Goal: Contribute content: Contribute content

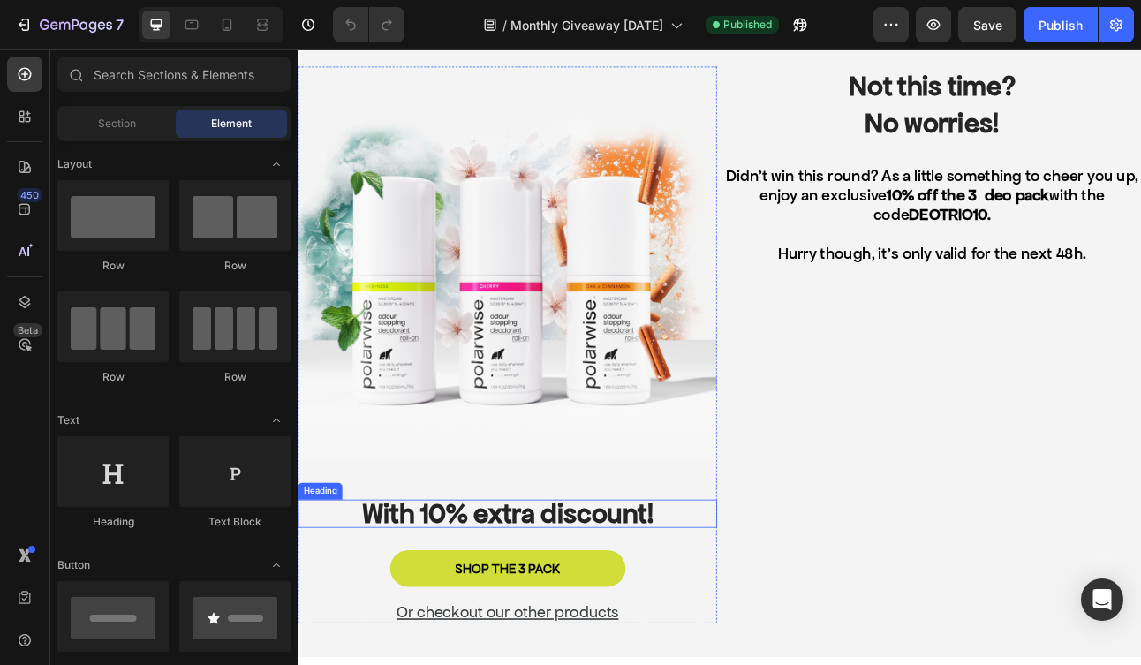
scroll to position [411, 0]
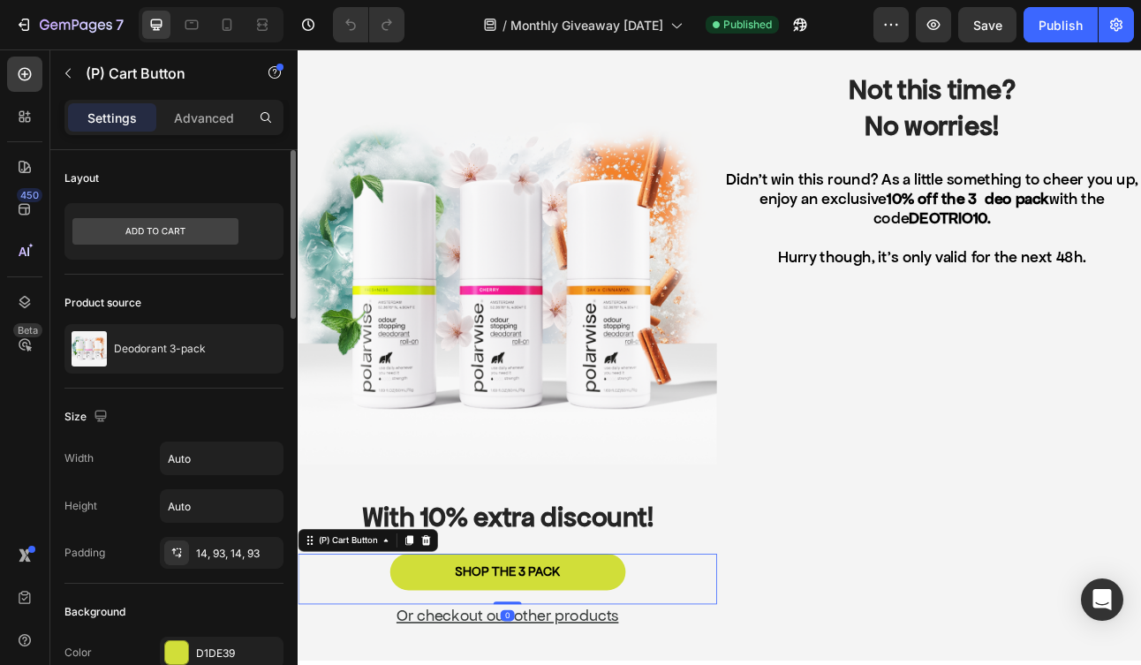
click at [171, 374] on div "Product source Deodorant 3-pack" at bounding box center [173, 332] width 219 height 114
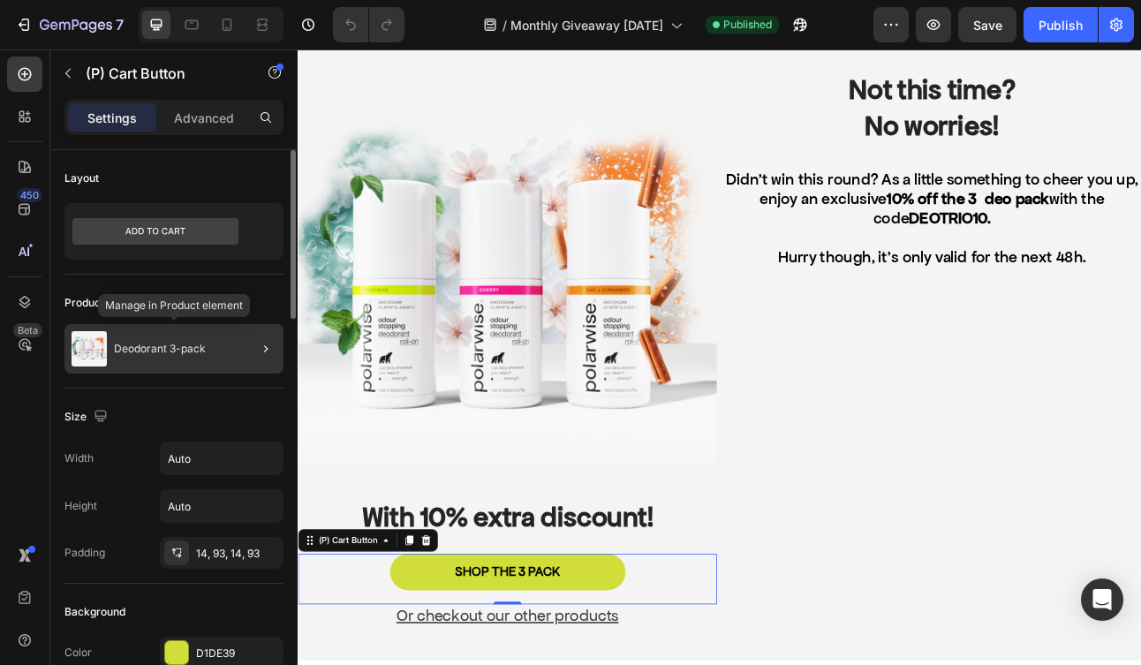
click at [165, 344] on p "Deodorant 3-pack" at bounding box center [160, 349] width 92 height 12
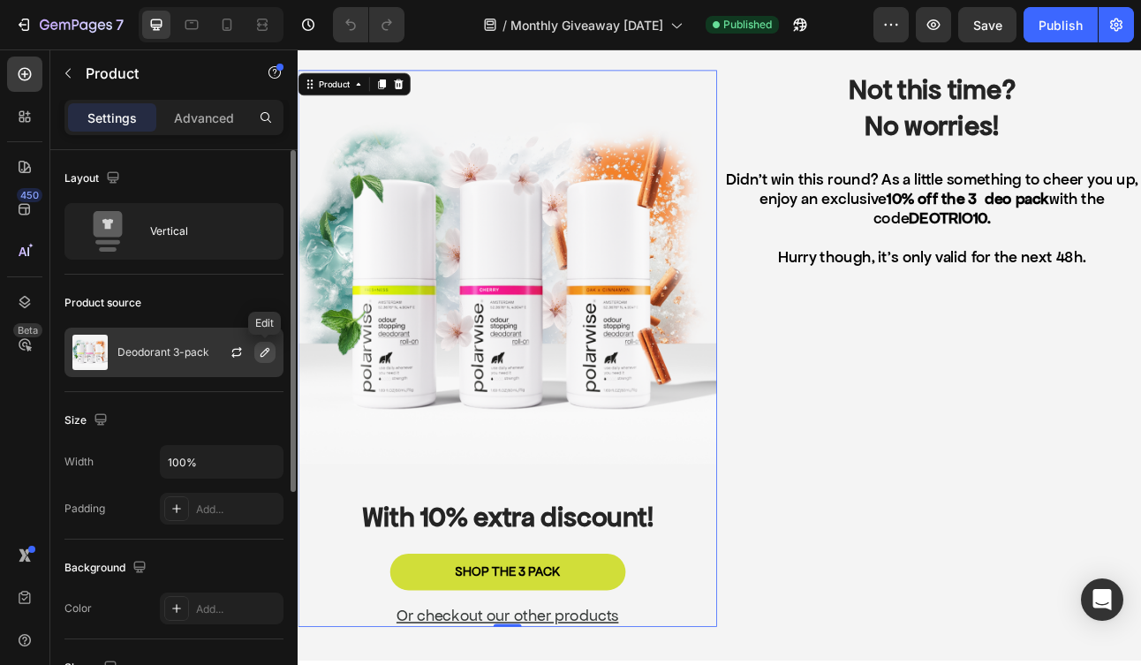
click at [264, 350] on icon "button" at bounding box center [265, 352] width 14 height 14
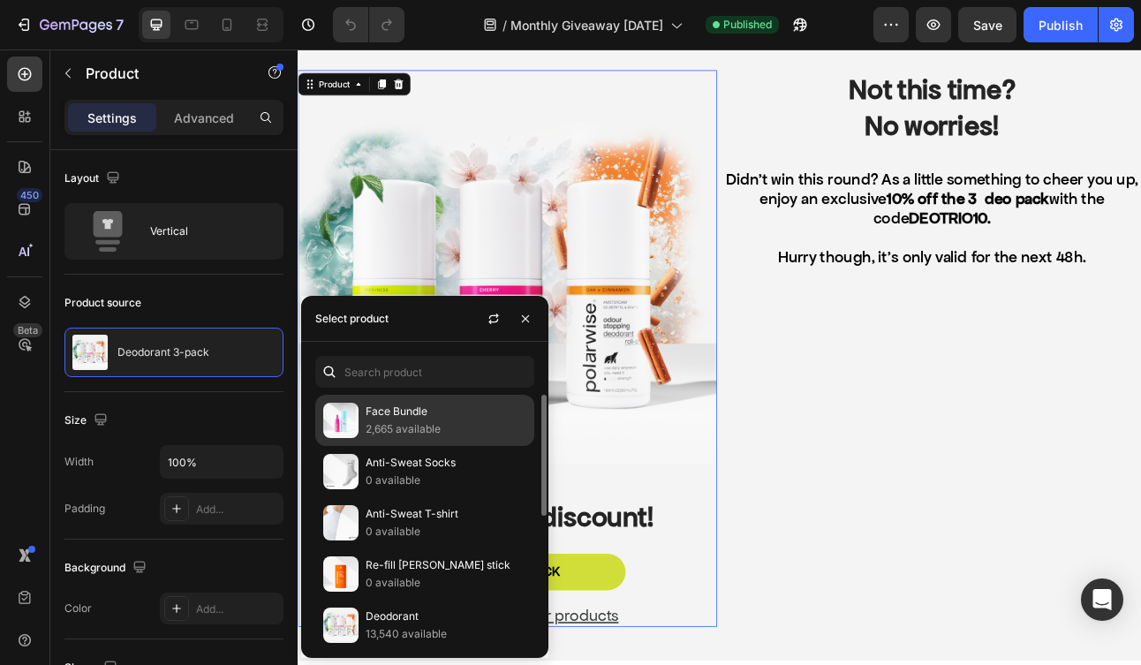
click at [404, 419] on p "Face Bundle" at bounding box center [446, 412] width 161 height 18
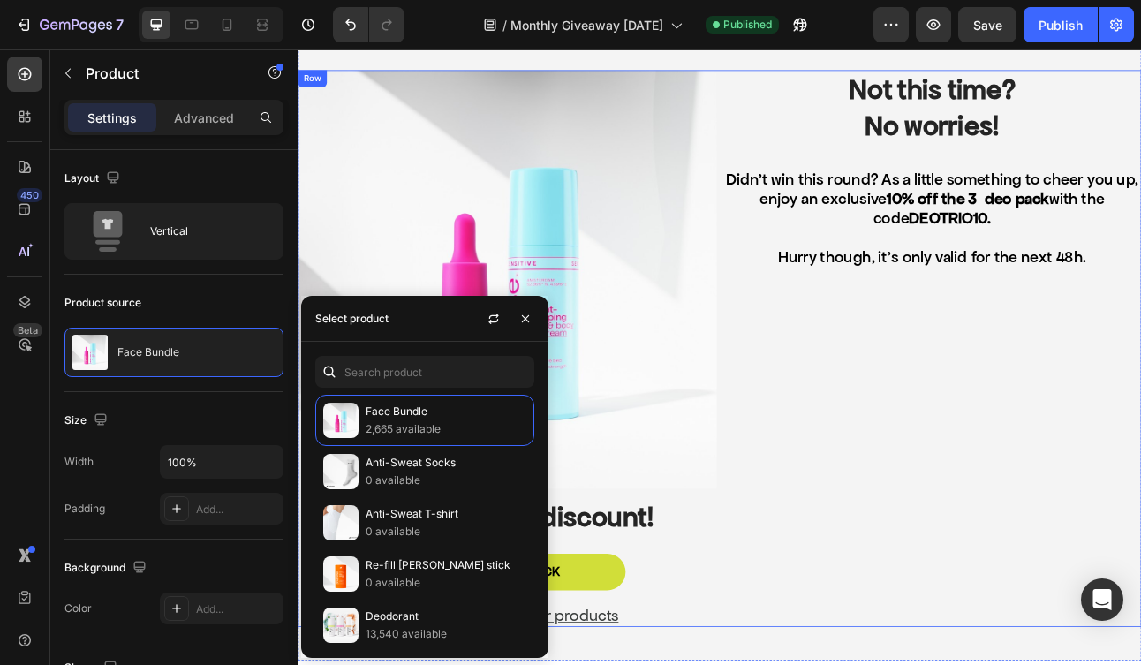
click at [855, 507] on div "Not this time? No worries! Heading Didn’t win this round? As a little something…" at bounding box center [1094, 424] width 526 height 699
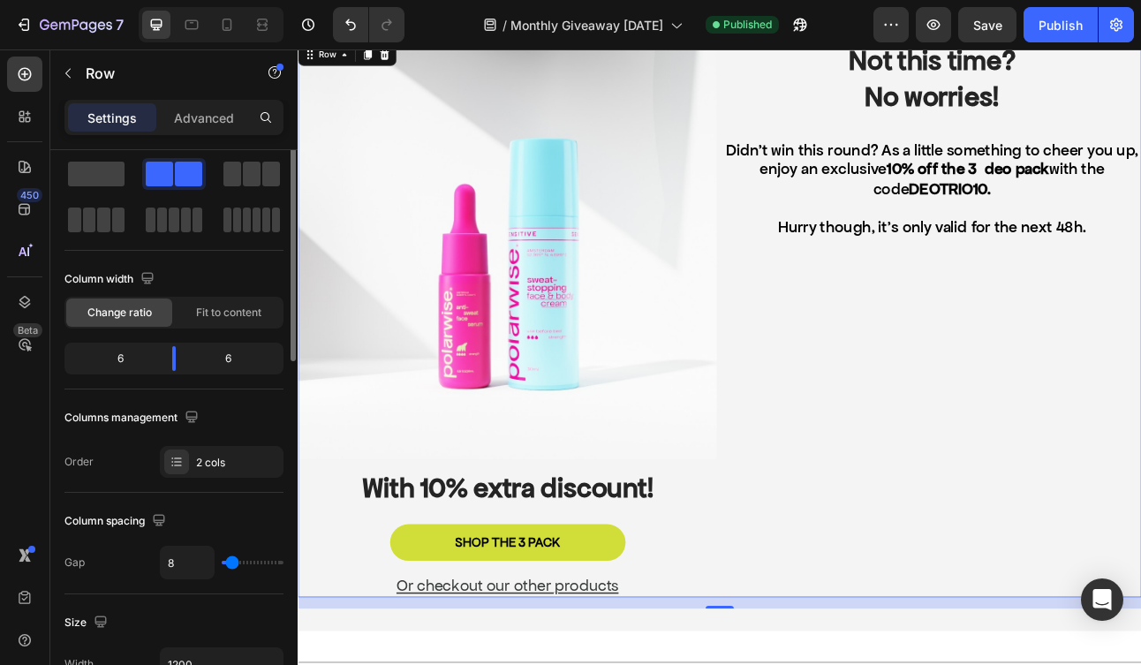
scroll to position [0, 0]
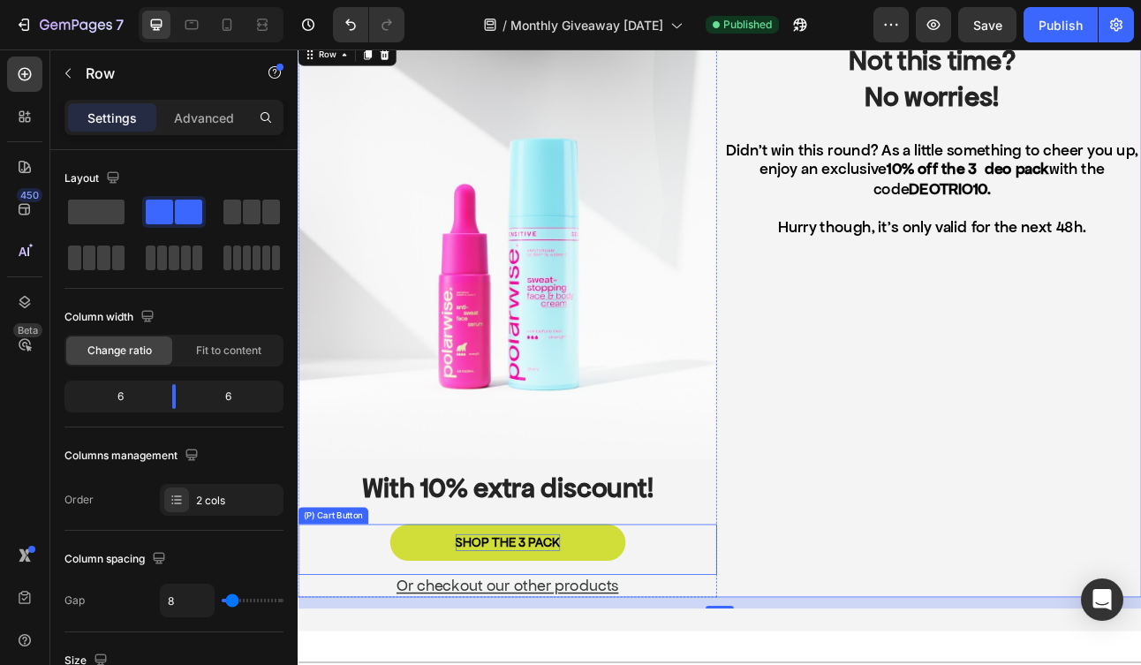
click at [545, 663] on div "SHOP THE 3 PACK" at bounding box center [561, 669] width 132 height 22
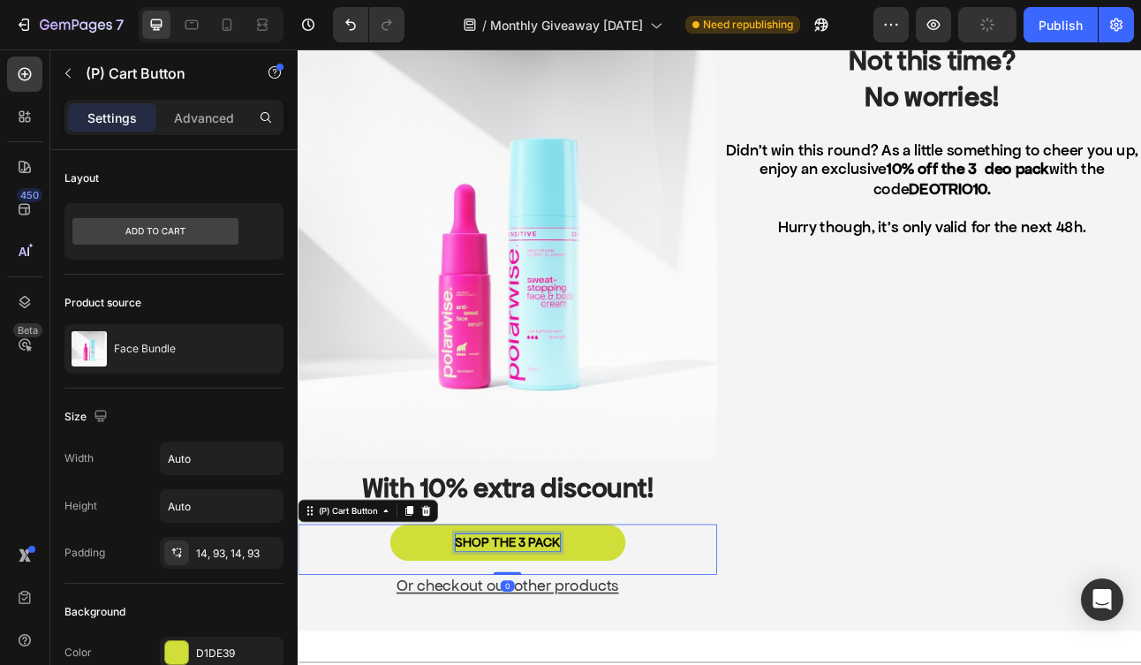
click at [545, 663] on p "SHOP THE 3 PACK" at bounding box center [561, 669] width 132 height 22
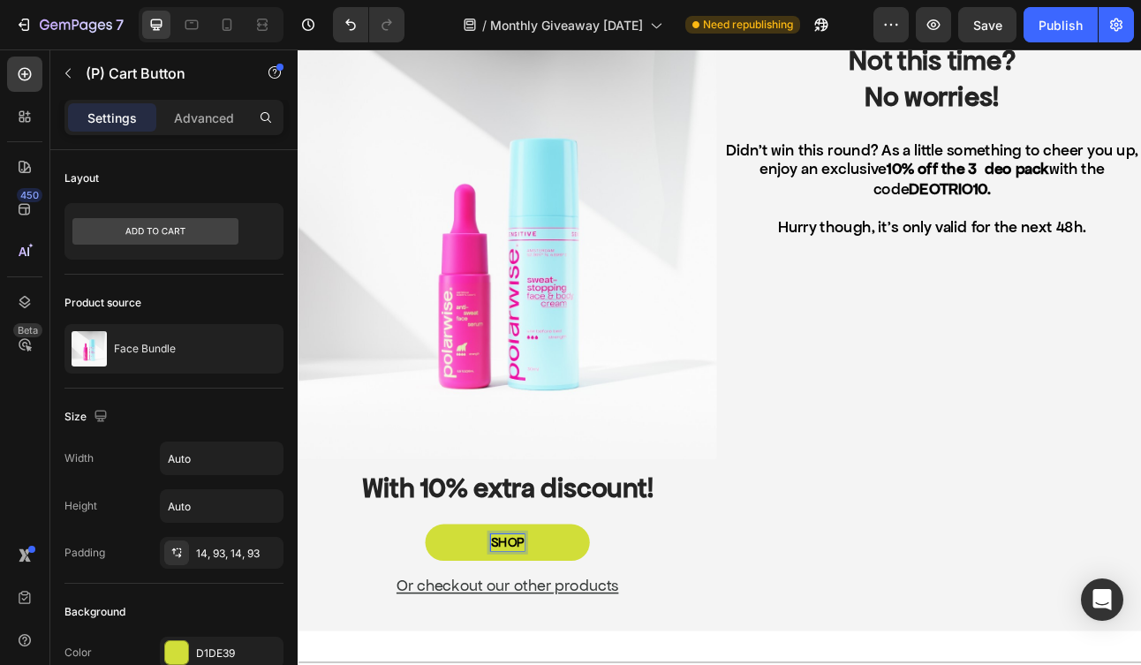
click at [560, 664] on button "SHOP" at bounding box center [560, 669] width 207 height 47
click at [560, 664] on button "SHOP FACE" at bounding box center [561, 669] width 248 height 47
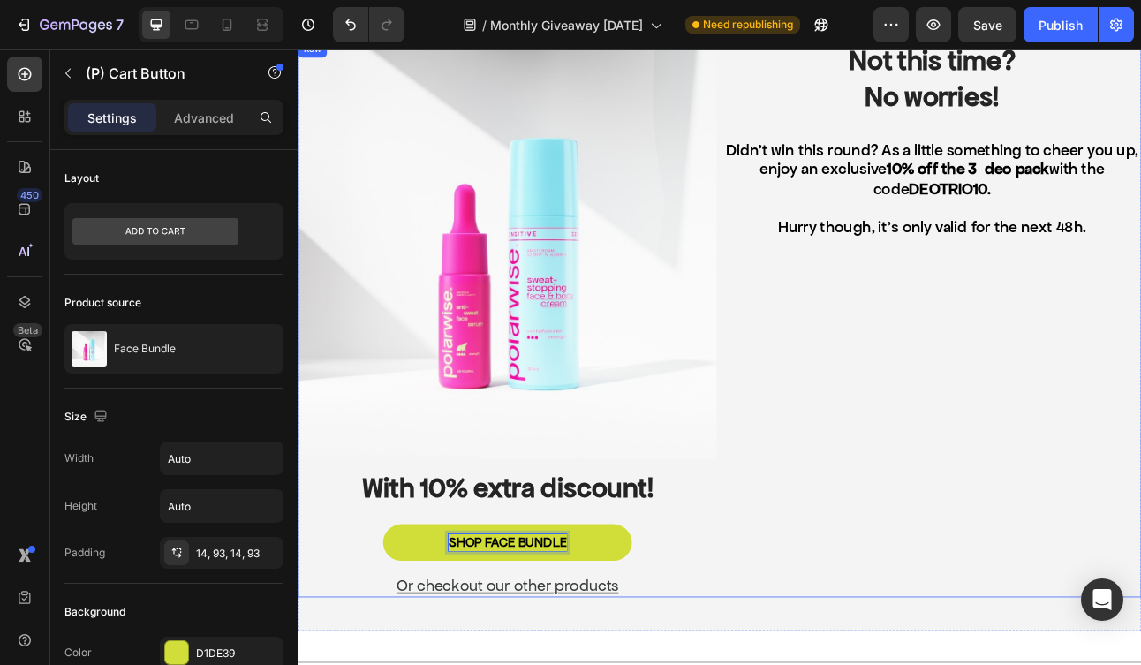
click at [1108, 521] on div "Not this time? No worries! Heading Didn’t win this round? As a little something…" at bounding box center [1094, 387] width 526 height 699
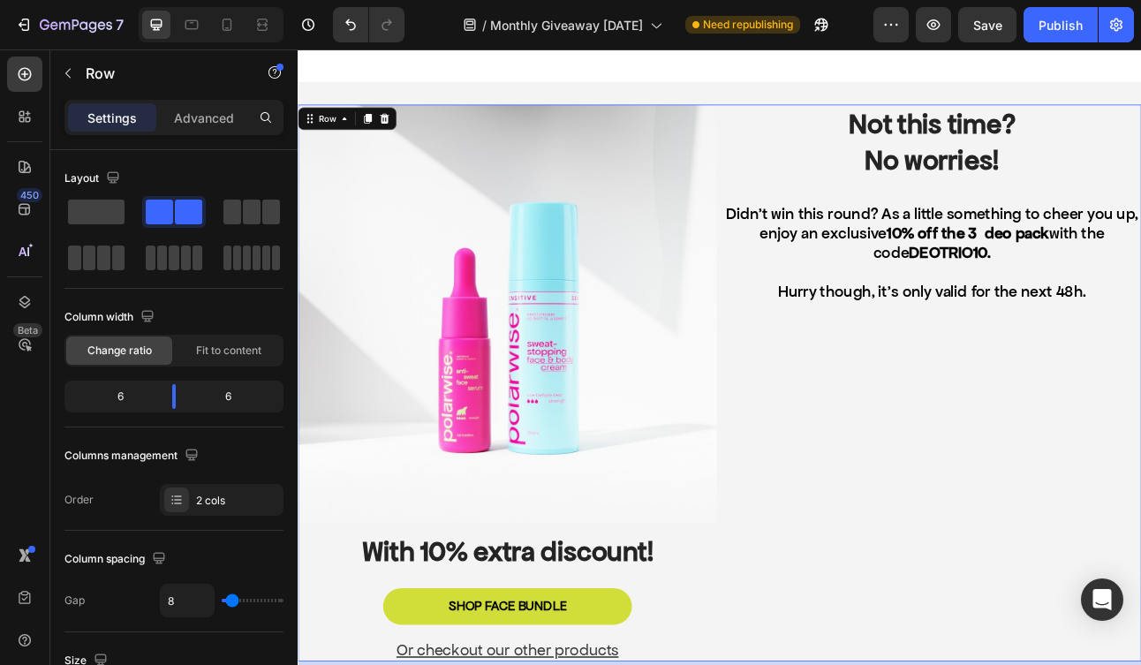
scroll to position [326, 0]
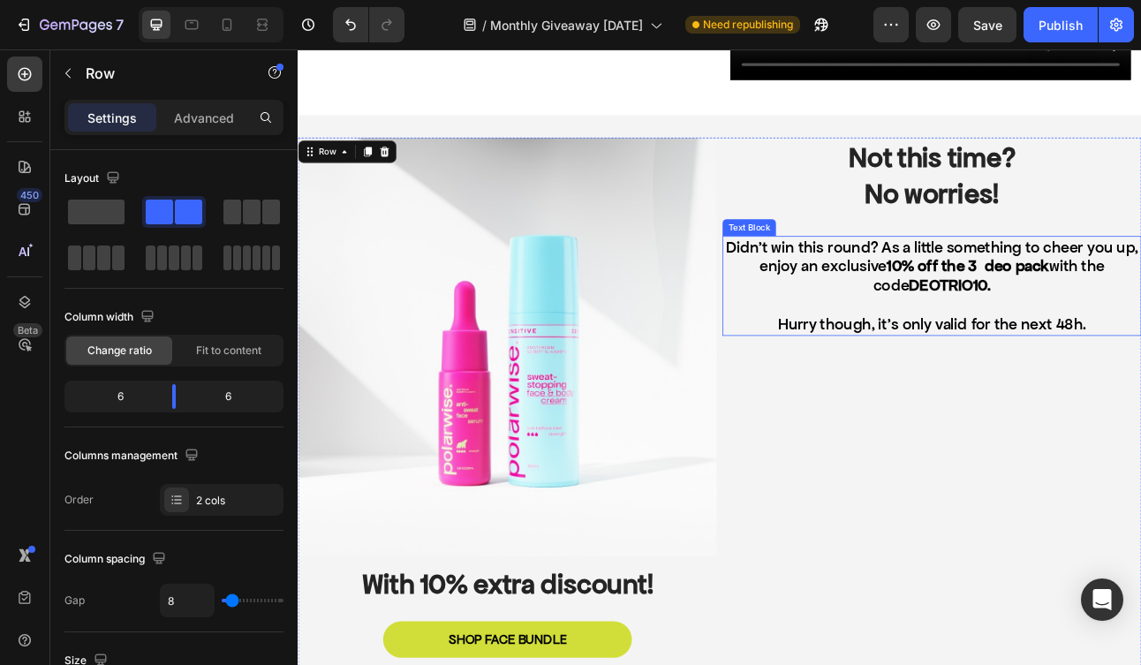
click at [1138, 301] on p "Didn’t win this round? As a little something to cheer you up, enjoy an exclusiv…" at bounding box center [1094, 321] width 523 height 73
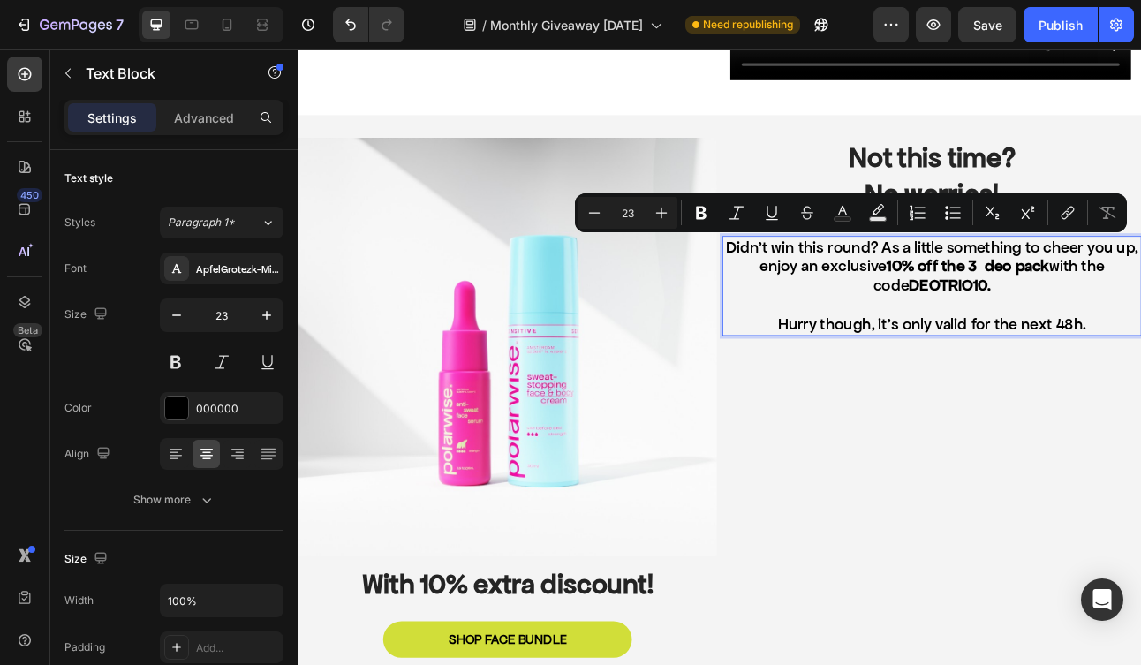
click at [1130, 316] on strong "10% off the 3 deo pack" at bounding box center [1140, 321] width 204 height 24
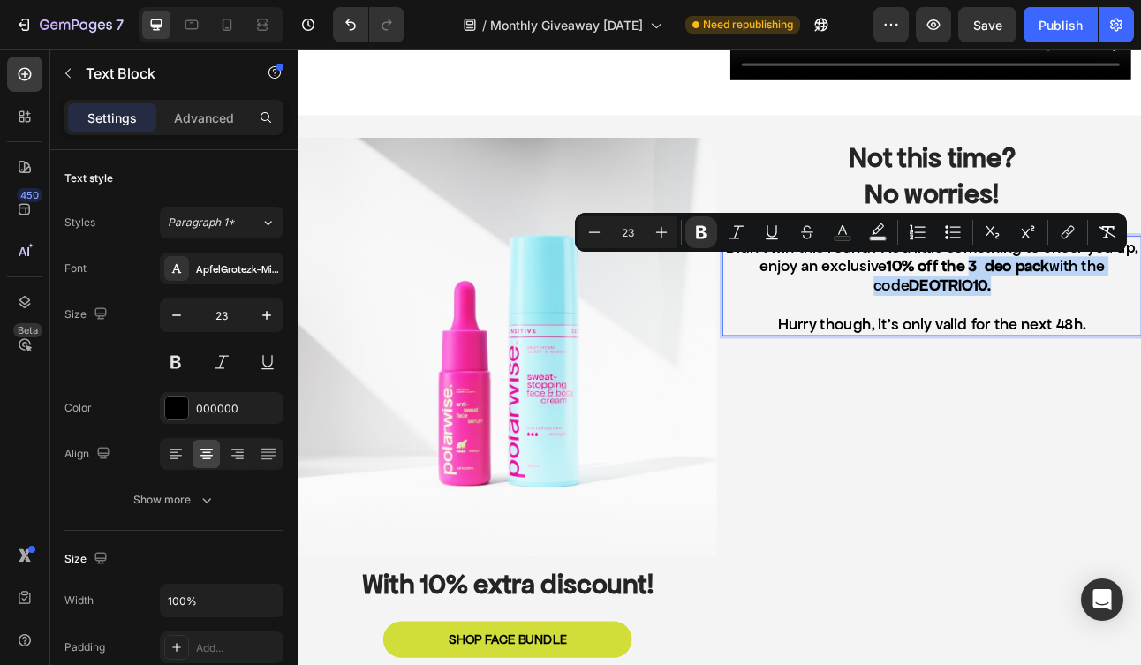
drag, startPoint x: 1116, startPoint y: 314, endPoint x: 1298, endPoint y: 345, distance: 184.5
click at [1140, 345] on p "Didn’t win this round? As a little something to cheer you up, enjoy an exclusiv…" at bounding box center [1094, 321] width 523 height 73
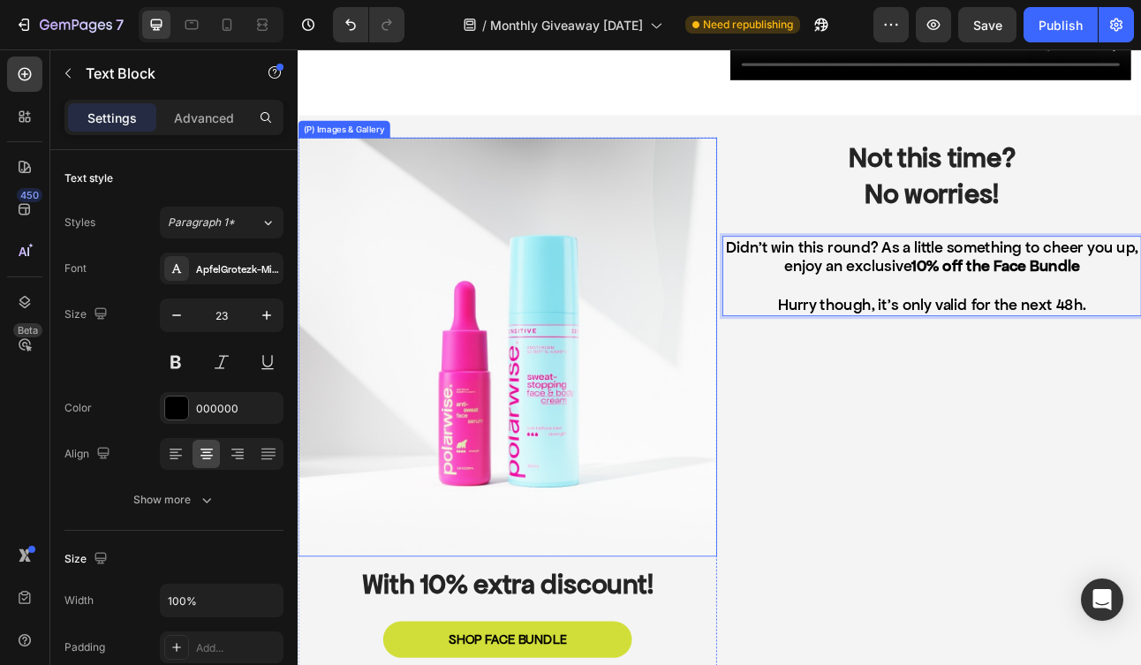
click at [591, 348] on img at bounding box center [561, 423] width 526 height 526
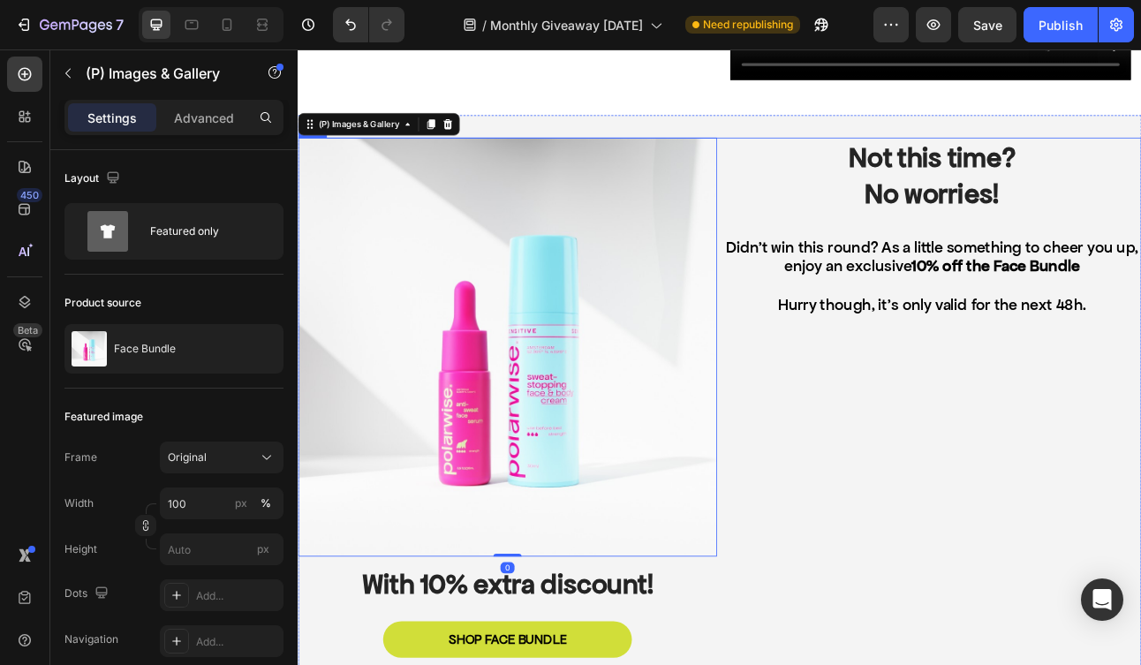
click at [1019, 469] on div "Not this time? No worries! Heading Didn’t win this round? As a little something…" at bounding box center [1094, 509] width 526 height 699
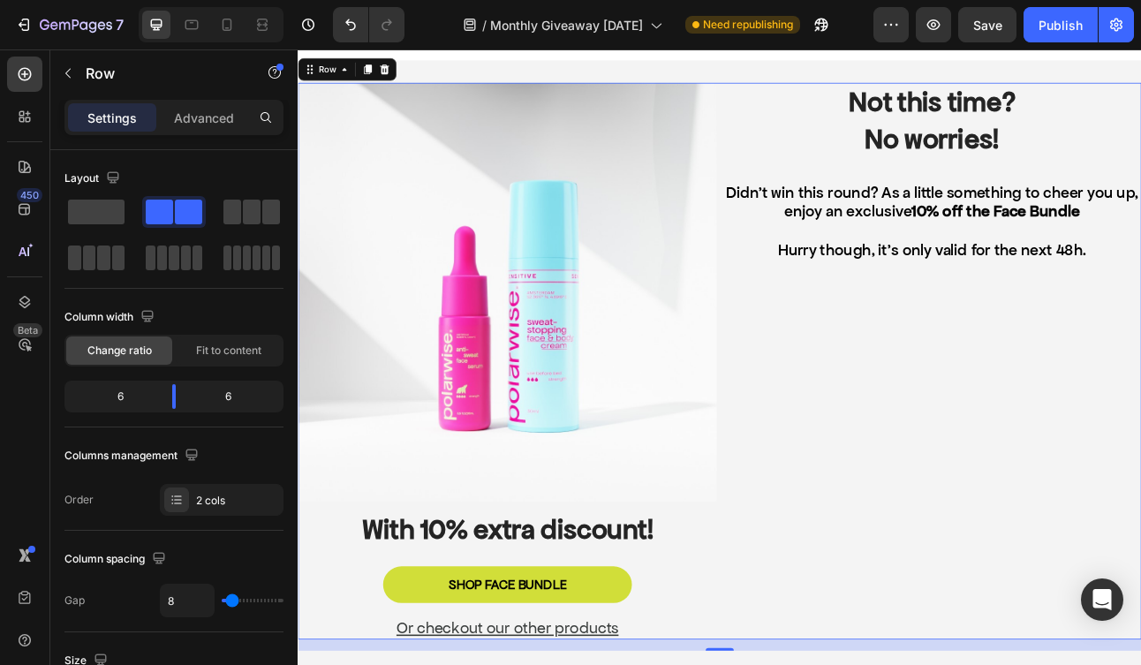
scroll to position [397, 0]
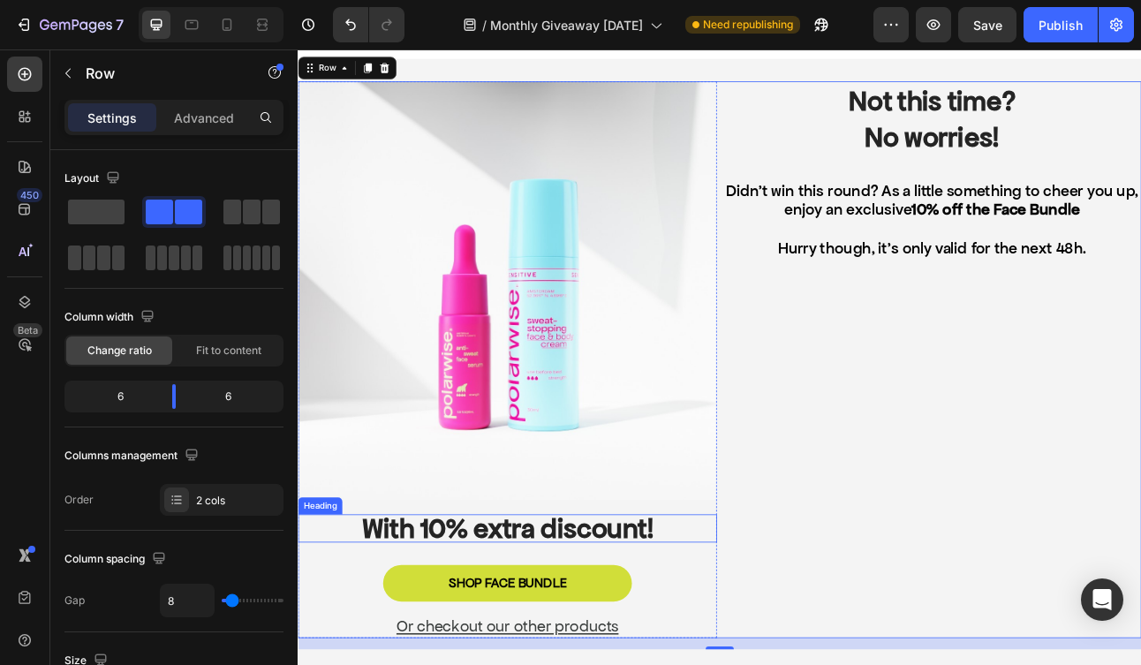
click at [677, 652] on strong "With 10% extra discount!" at bounding box center [561, 651] width 367 height 42
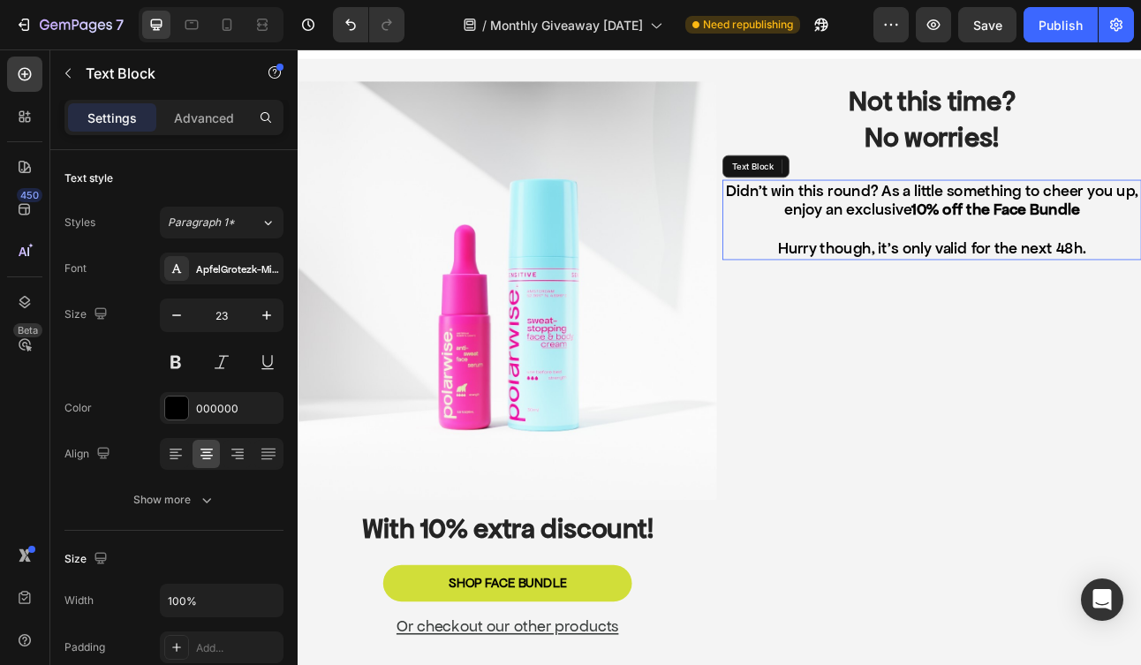
click at [1140, 232] on p "Didn’t win this round? As a little something to cheer you up, enjoy an exclusiv…" at bounding box center [1094, 239] width 523 height 49
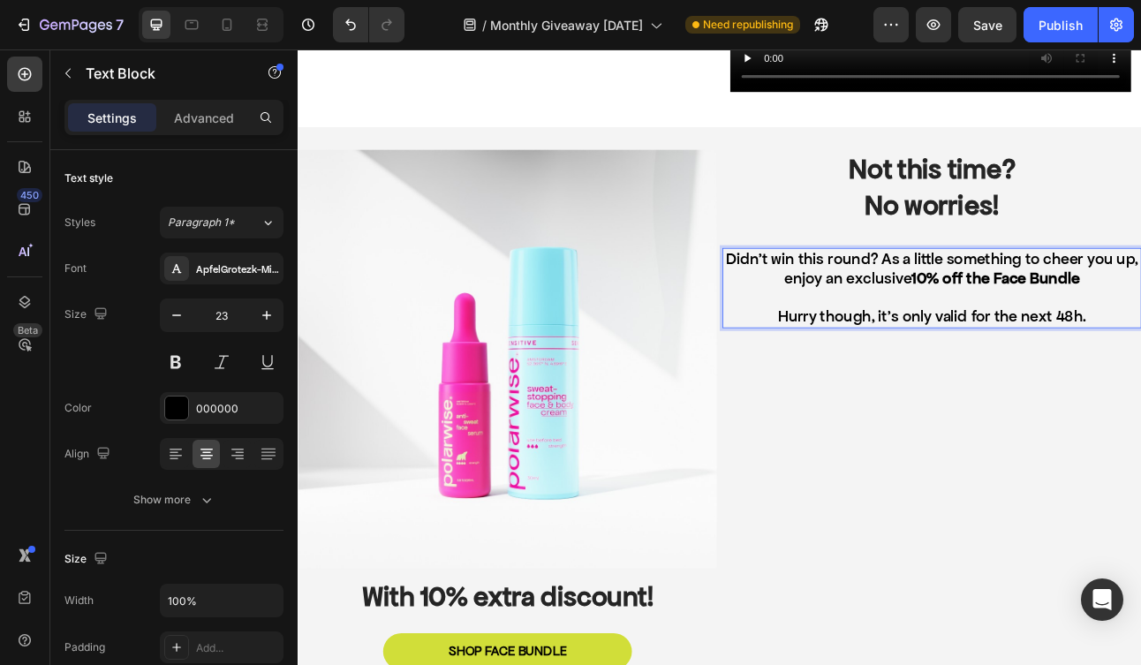
scroll to position [286, 0]
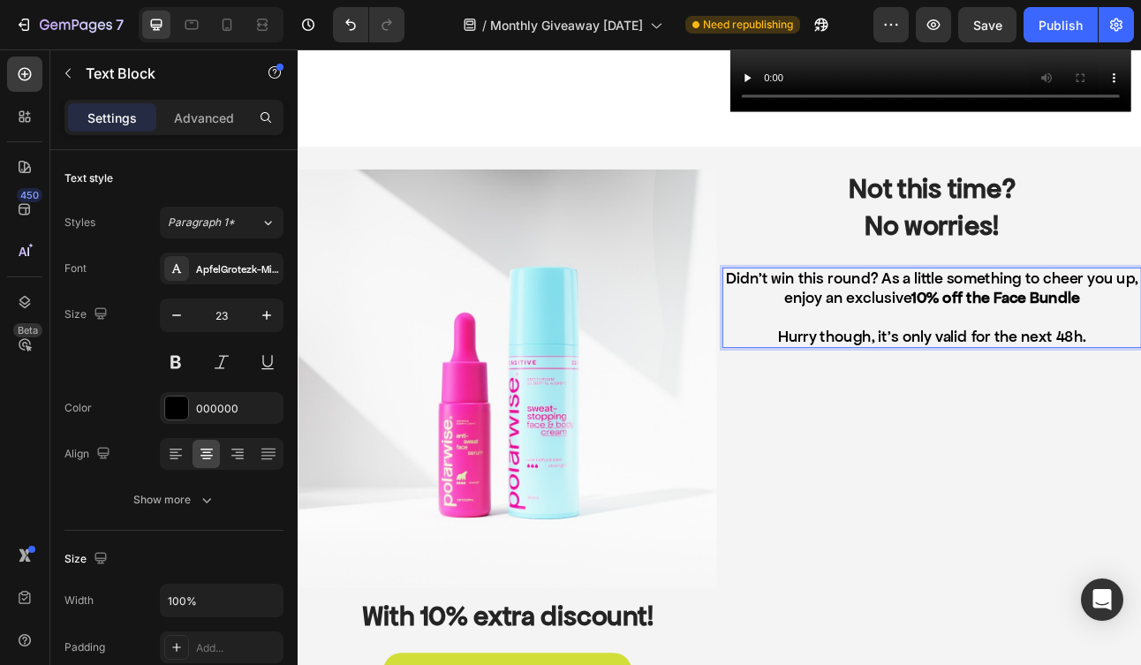
click at [1140, 336] on p "Didn’t win this round? As a little something to cheer you up, enjoy an exclusiv…" at bounding box center [1094, 349] width 523 height 49
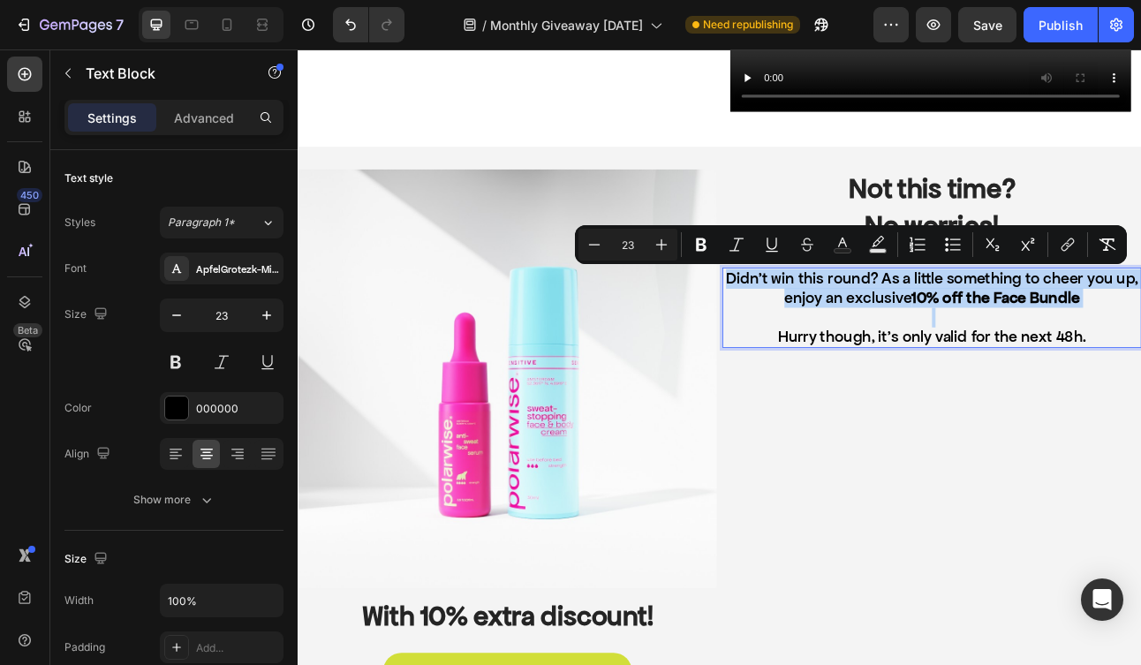
click at [1140, 355] on p "Didn’t win this round? As a little something to cheer you up, enjoy an exclusiv…" at bounding box center [1094, 349] width 523 height 49
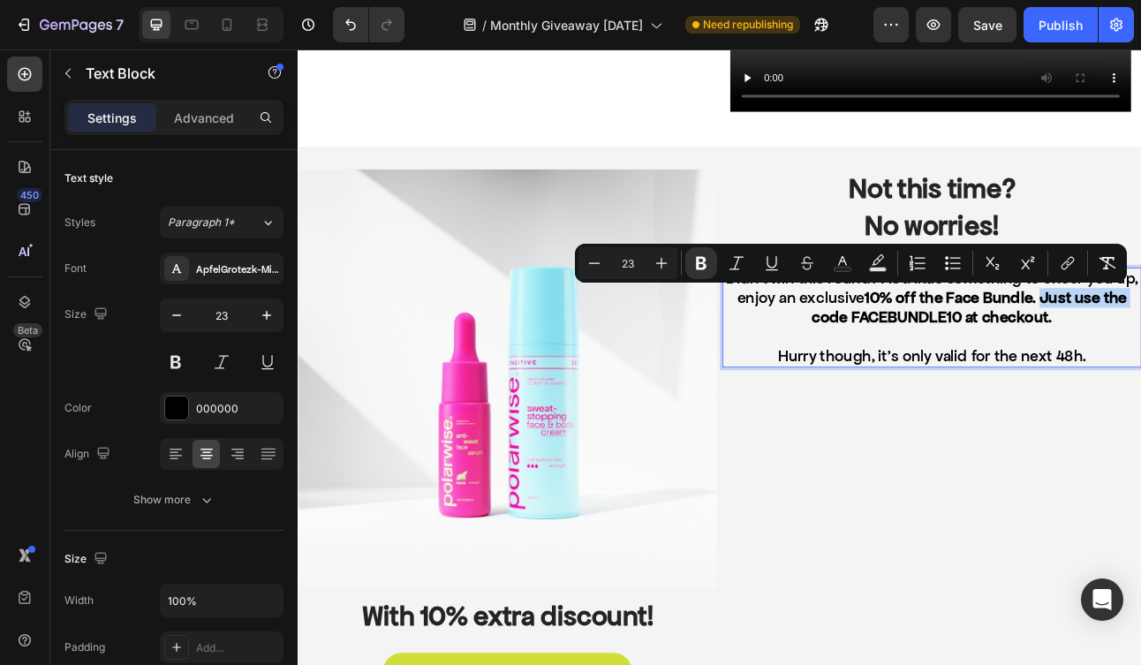
drag, startPoint x: 1255, startPoint y: 359, endPoint x: 948, endPoint y: 386, distance: 308.5
click at [948, 386] on strong "10% off the Face Bundle. Just use the code FACEBUNDLE10 at checkout." at bounding box center [1141, 373] width 396 height 49
click at [701, 256] on icon "Editor contextual toolbar" at bounding box center [701, 263] width 18 height 18
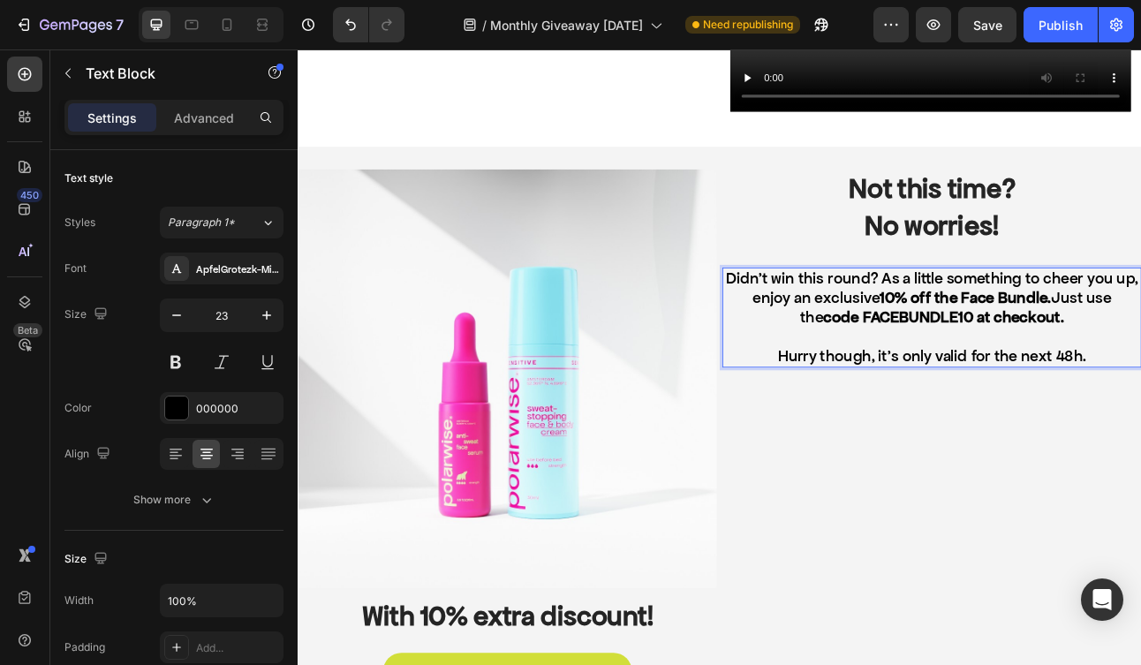
click at [958, 382] on strong "code FACEBUNDLE10 at checkout." at bounding box center [1109, 386] width 302 height 24
click at [961, 383] on strong "code FACEBUNDLE10 at checkout." at bounding box center [1109, 386] width 302 height 24
click at [919, 383] on p "Didn’t win this round? As a little something to cheer you up, enjoy an exclusiv…" at bounding box center [1094, 361] width 523 height 73
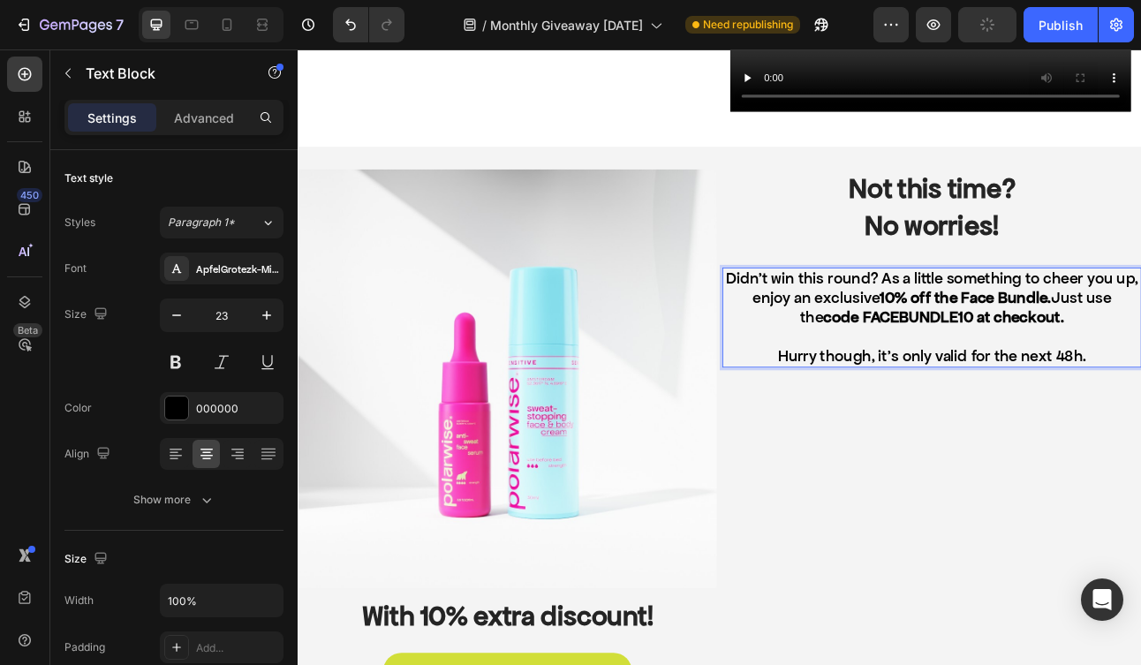
drag, startPoint x: 919, startPoint y: 383, endPoint x: 978, endPoint y: 386, distance: 58.4
click at [978, 386] on p "Didn’t win this round? As a little something to cheer you up, enjoy an exclusiv…" at bounding box center [1094, 361] width 523 height 73
click at [175, 359] on button at bounding box center [176, 362] width 32 height 32
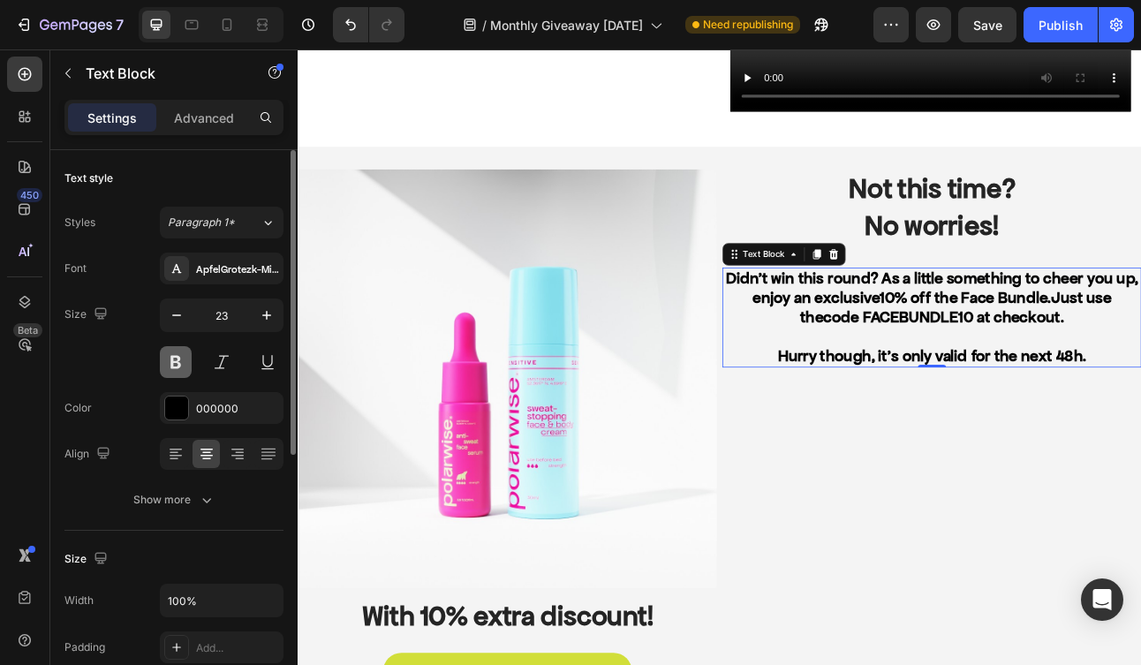
click at [175, 359] on button at bounding box center [176, 362] width 32 height 32
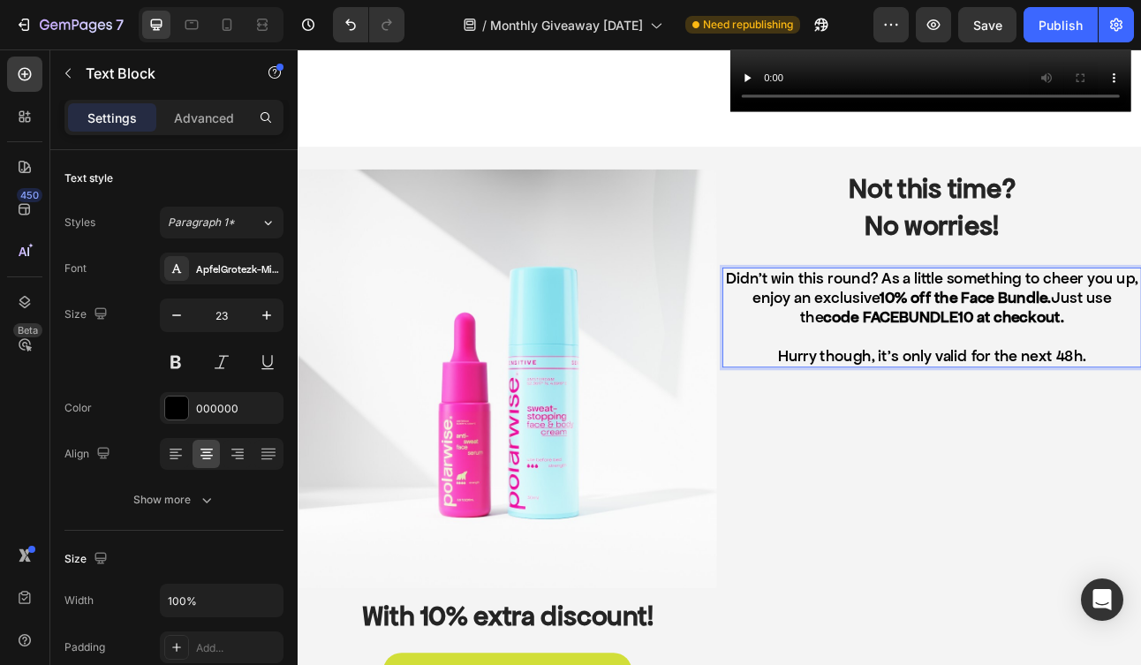
click at [994, 391] on strong "code FACEBUNDLE10 at checkout." at bounding box center [1109, 386] width 302 height 24
drag, startPoint x: 1140, startPoint y: 386, endPoint x: 1261, endPoint y: 383, distance: 121.0
click at [1140, 383] on p "Didn’t win this round? As a little something to cheer you up, enjoy an exclusiv…" at bounding box center [1094, 361] width 523 height 73
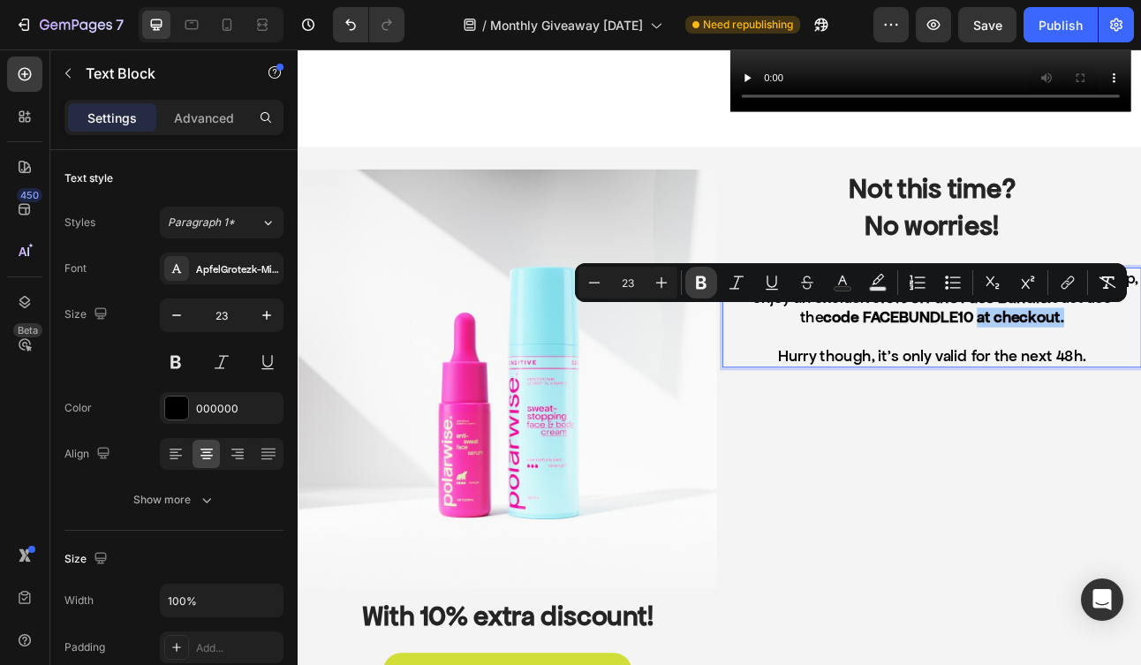
click at [699, 283] on icon "Editor contextual toolbar" at bounding box center [701, 282] width 11 height 13
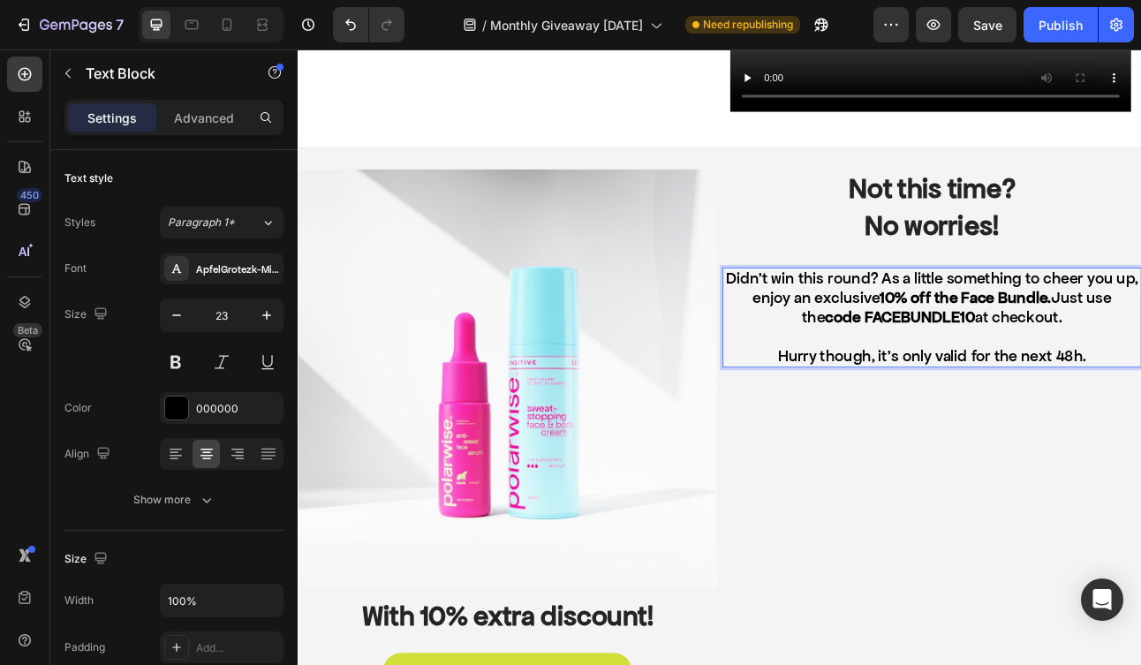
drag, startPoint x: 931, startPoint y: 382, endPoint x: 989, endPoint y: 387, distance: 58.5
click at [989, 387] on p "Didn’t win this round? As a little something to cheer you up, enjoy an exclusiv…" at bounding box center [1094, 361] width 523 height 73
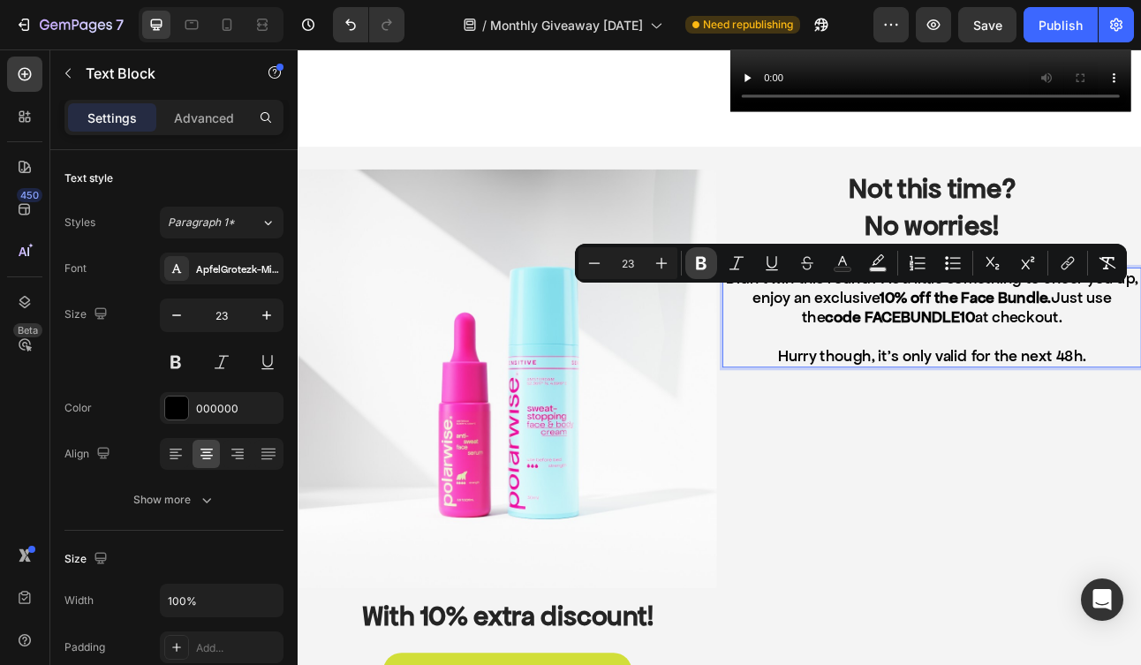
click at [703, 258] on icon "Editor contextual toolbar" at bounding box center [701, 263] width 11 height 13
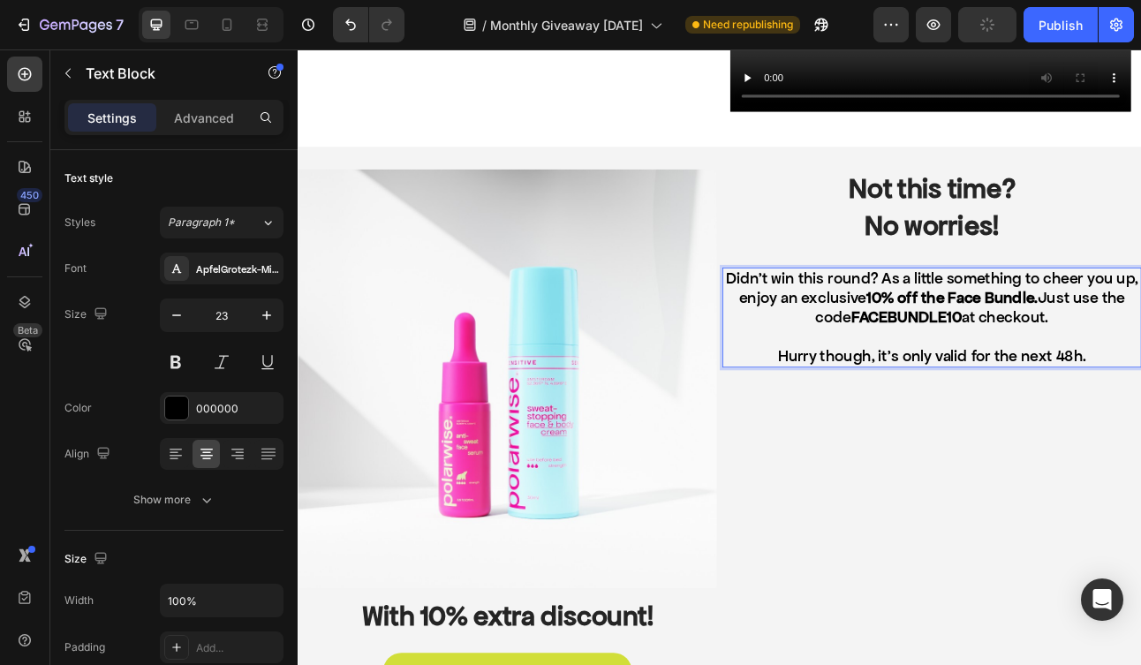
click at [1140, 405] on p "Rich Text Editor. Editing area: main" at bounding box center [1094, 409] width 523 height 25
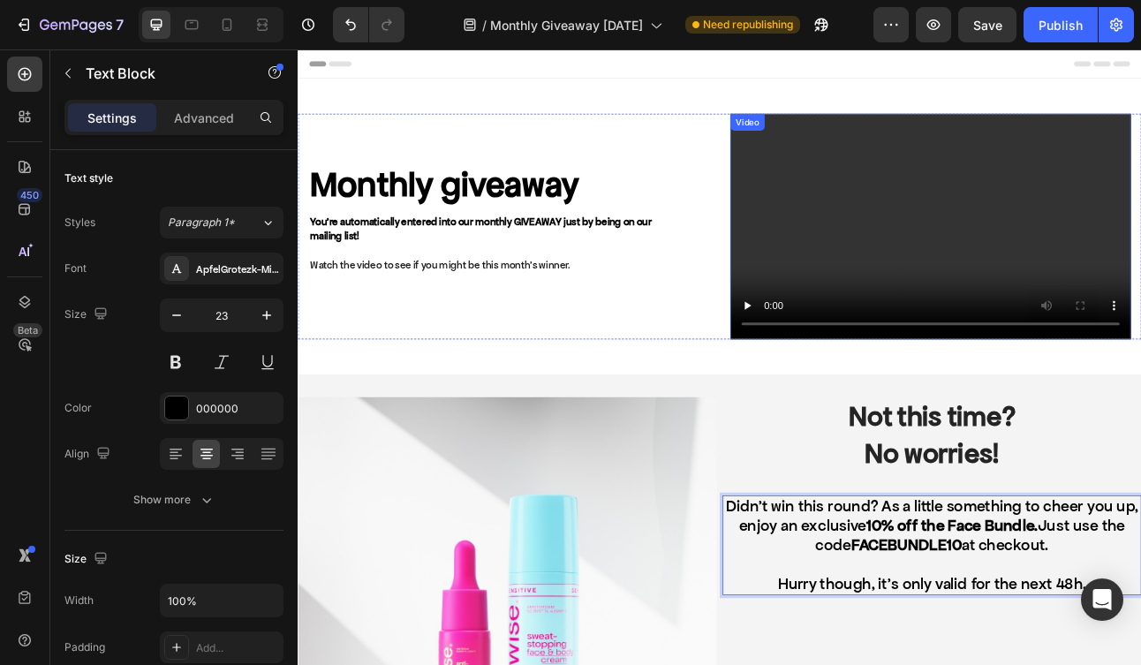
scroll to position [0, 0]
click at [1120, 321] on video at bounding box center [1092, 272] width 503 height 284
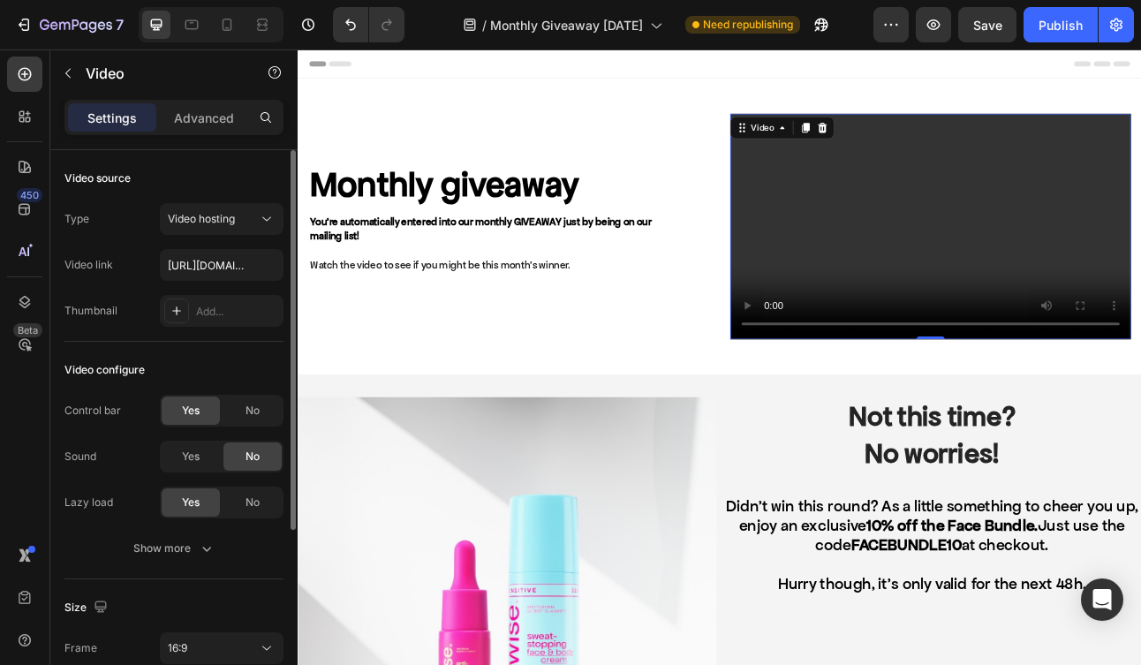
click at [220, 282] on div "Type Video hosting Video link [URL][DOMAIN_NAME] Thumbnail Add..." at bounding box center [173, 265] width 219 height 124
click at [212, 268] on input "[URL][DOMAIN_NAME]" at bounding box center [222, 265] width 124 height 32
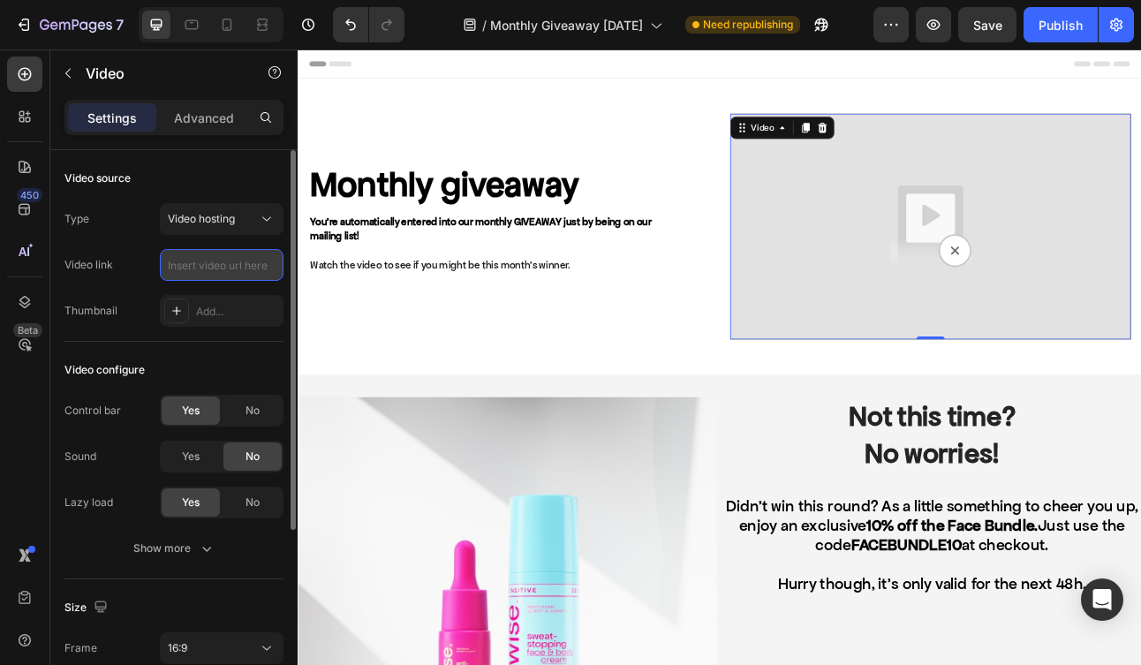
paste input "[URL][DOMAIN_NAME]"
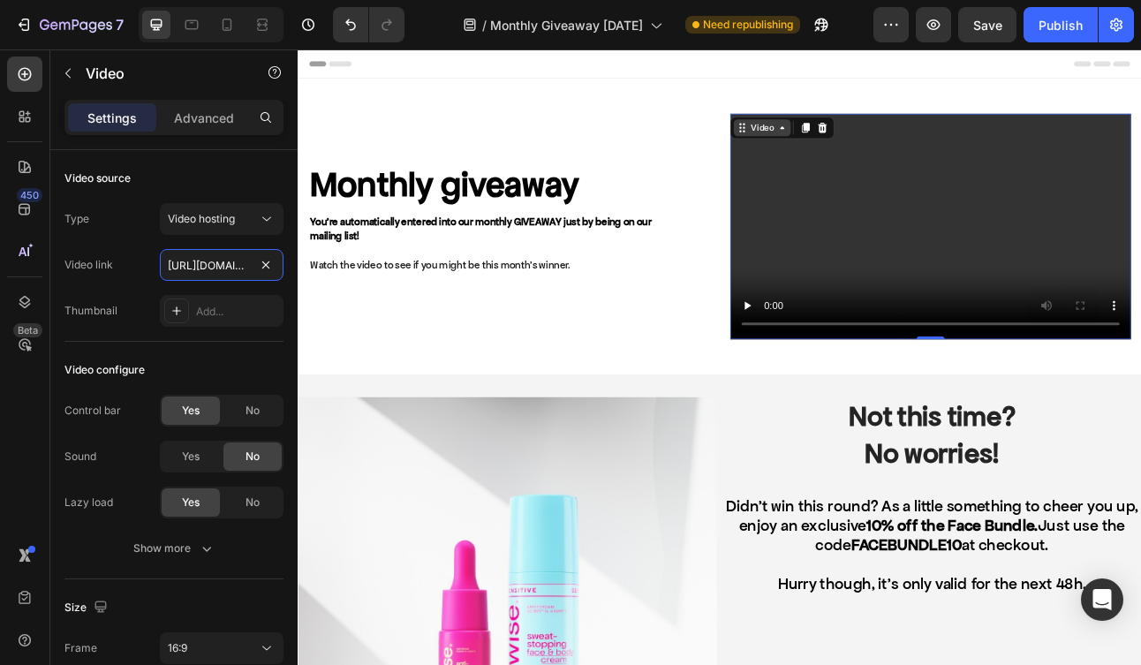
type input "[URL][DOMAIN_NAME]"
click at [906, 157] on div "Video" at bounding box center [881, 147] width 72 height 21
click at [1094, 296] on video at bounding box center [1092, 272] width 503 height 284
click at [1140, 404] on video at bounding box center [1092, 272] width 503 height 284
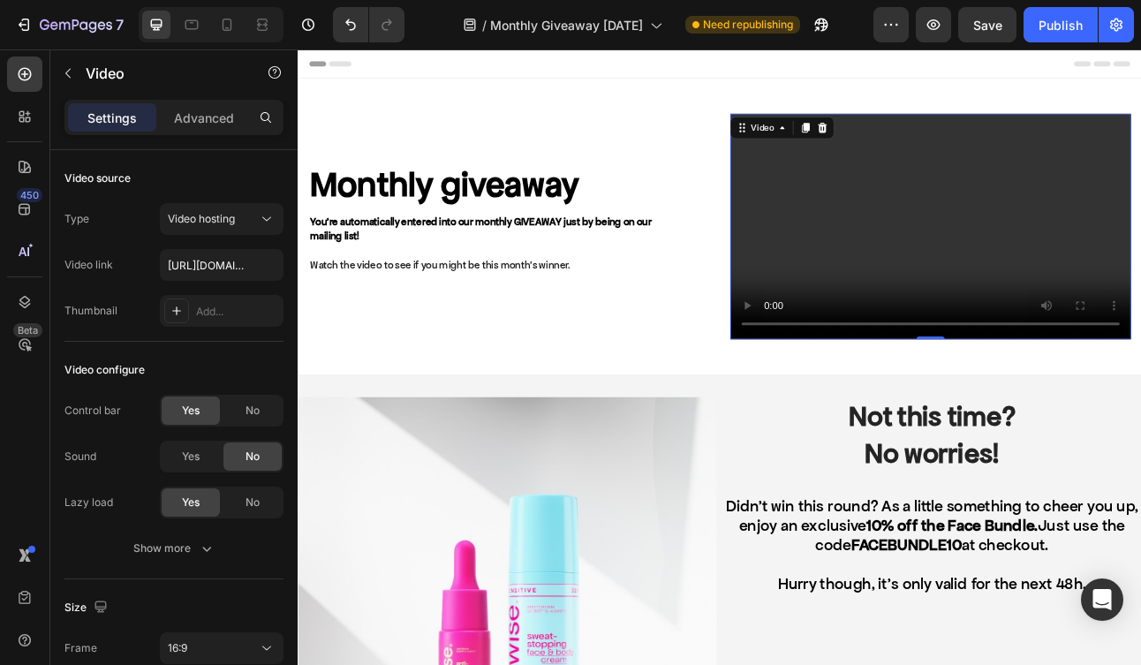
click at [898, 397] on video at bounding box center [1092, 272] width 503 height 284
click at [883, 399] on video at bounding box center [1092, 272] width 503 height 284
click at [889, 396] on video at bounding box center [1092, 272] width 503 height 284
click at [191, 312] on div "Add..." at bounding box center [222, 311] width 124 height 32
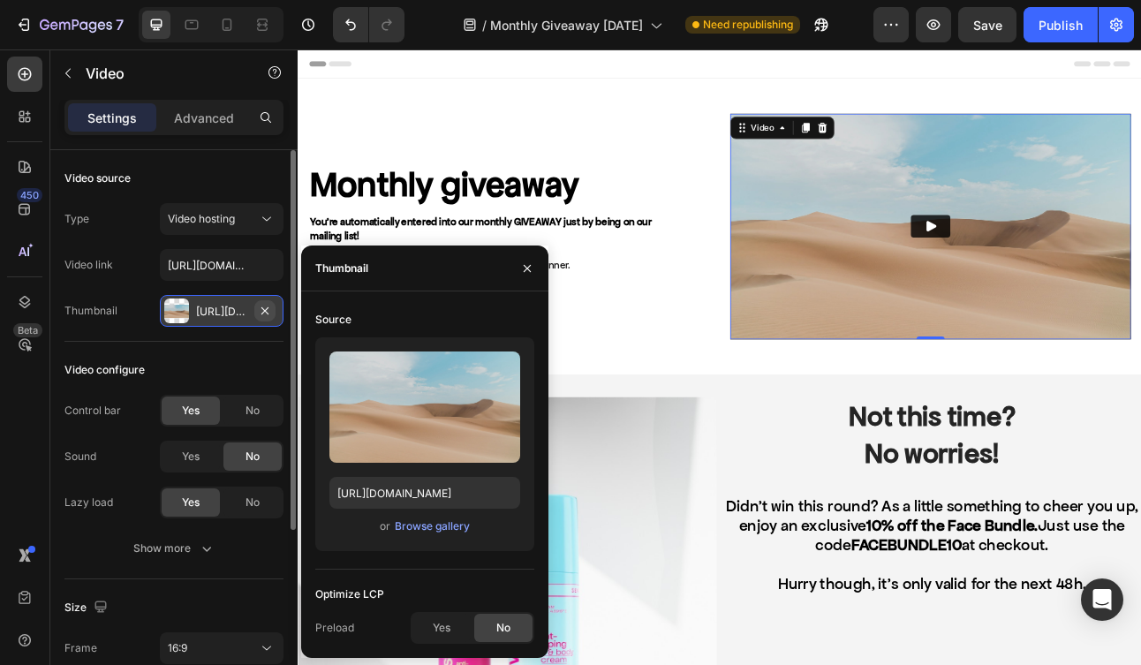
click at [258, 312] on icon "button" at bounding box center [265, 311] width 14 height 14
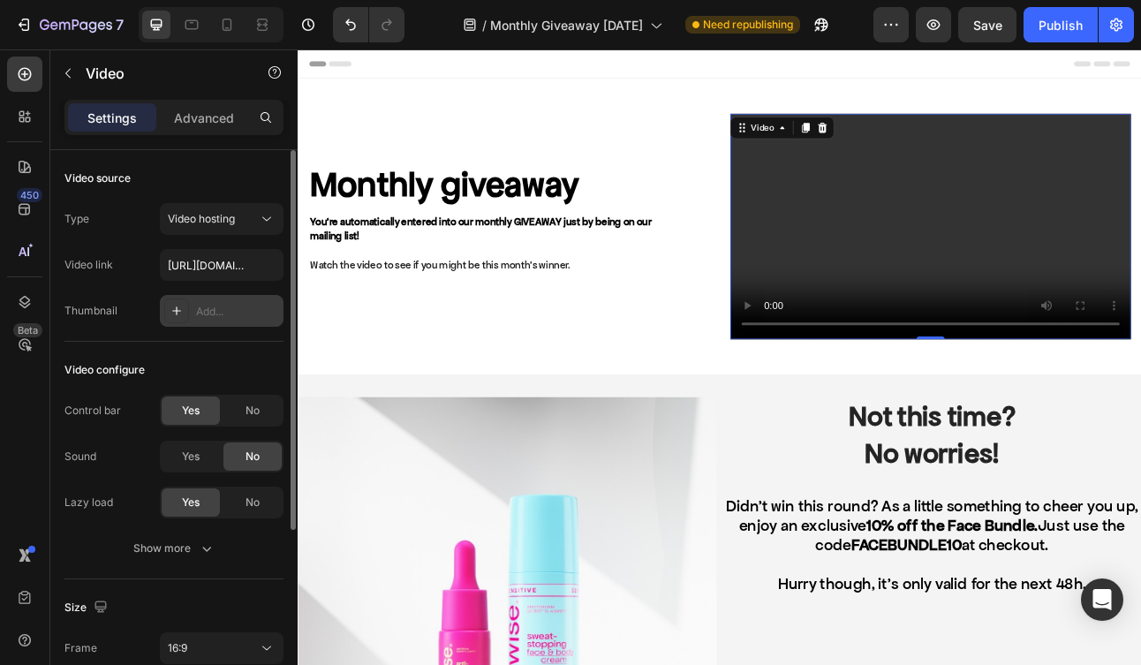
click at [211, 311] on div "Add..." at bounding box center [237, 312] width 83 height 16
type input "[URL][DOMAIN_NAME]"
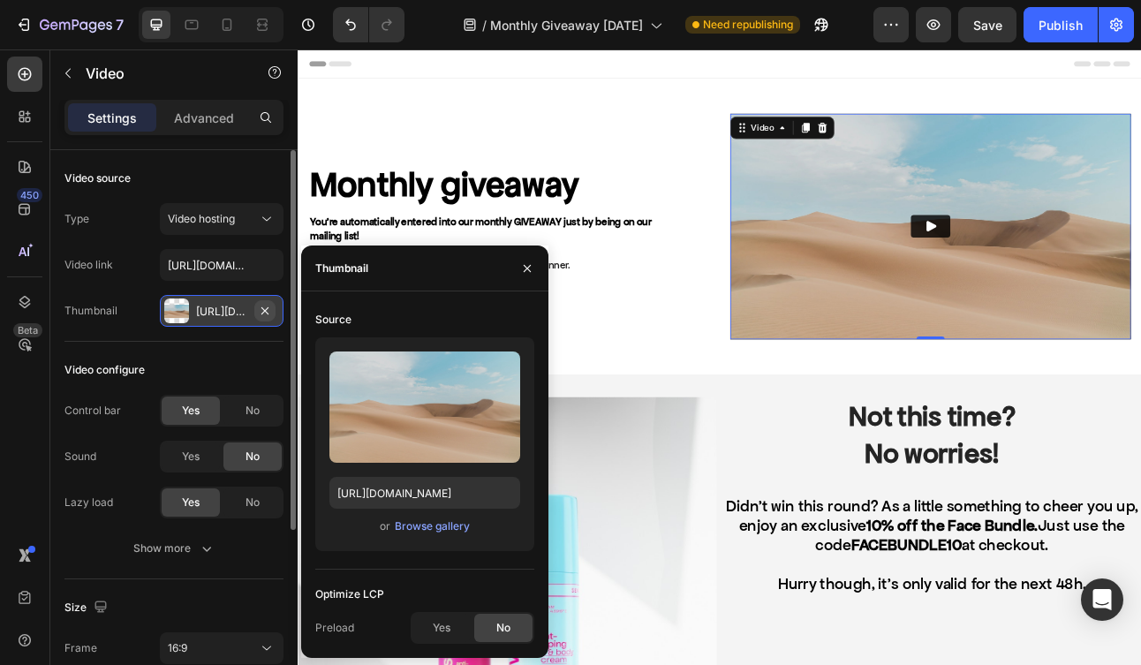
click at [268, 307] on icon "button" at bounding box center [264, 309] width 7 height 7
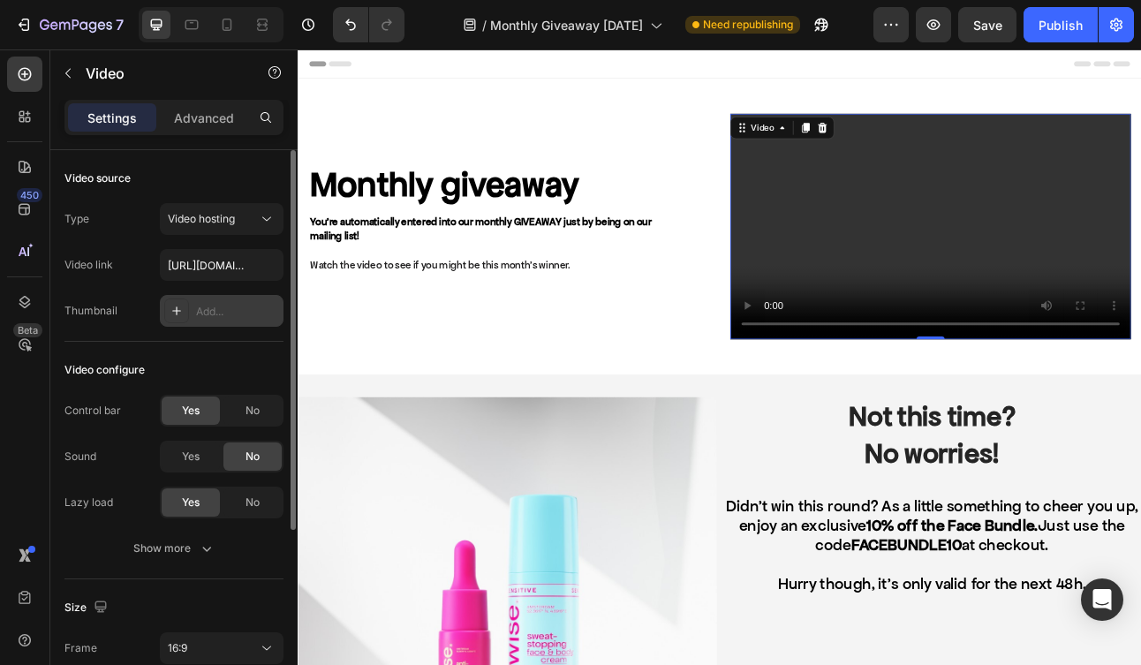
click at [178, 314] on icon at bounding box center [177, 311] width 14 height 14
type input "[URL][DOMAIN_NAME]"
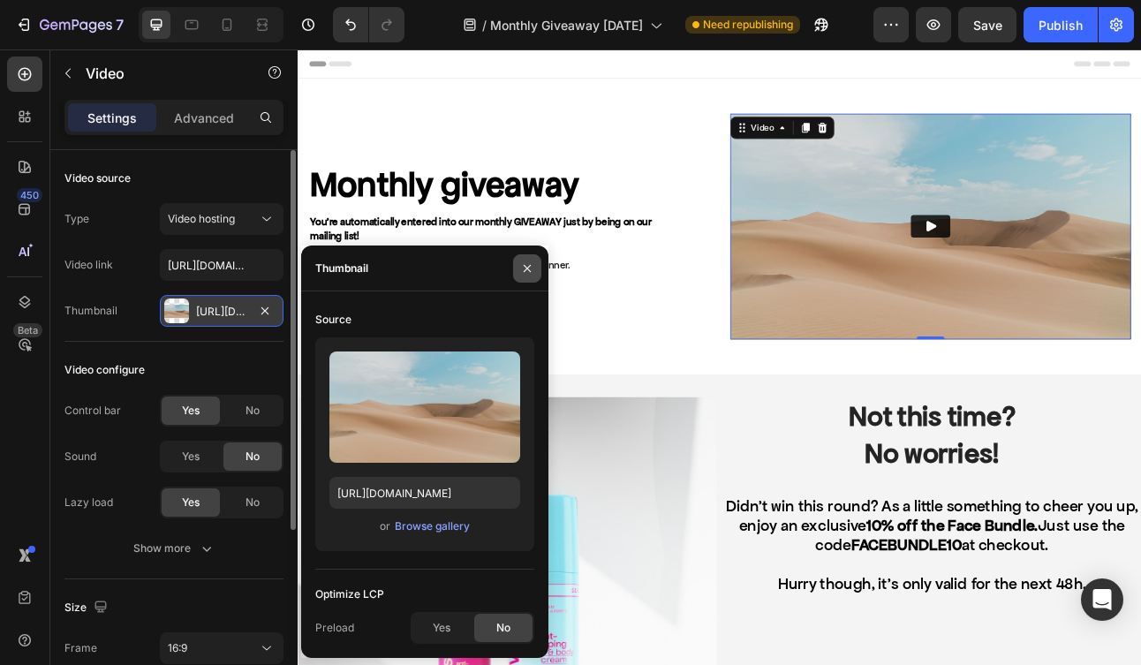
click at [528, 271] on icon "button" at bounding box center [527, 268] width 14 height 14
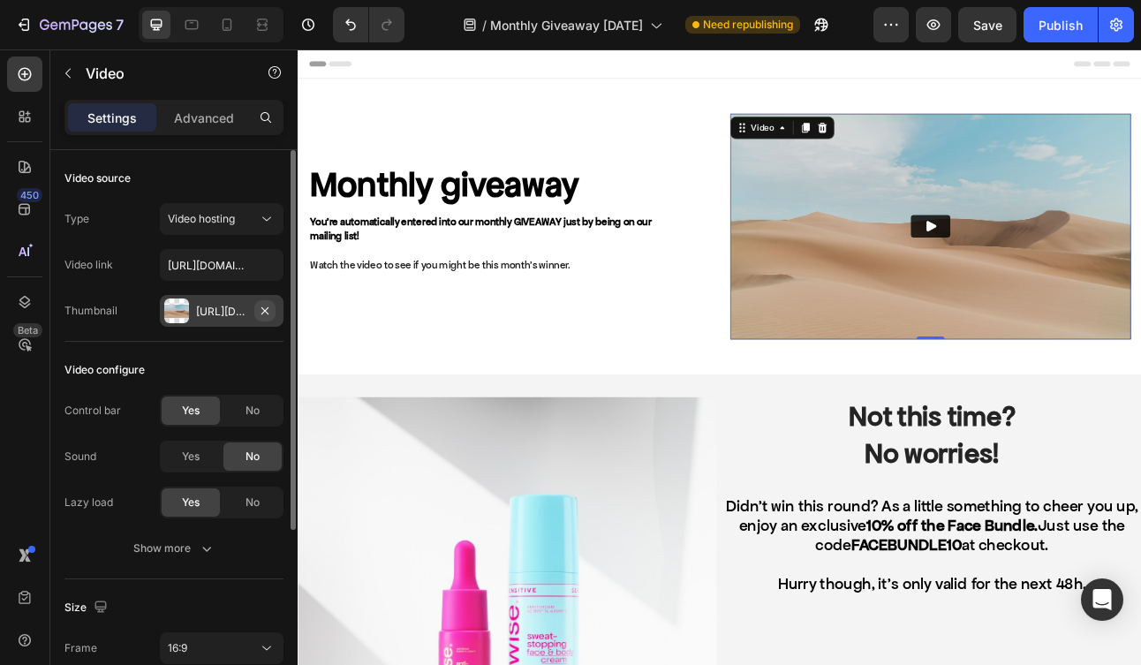
click at [260, 313] on icon "button" at bounding box center [265, 311] width 14 height 14
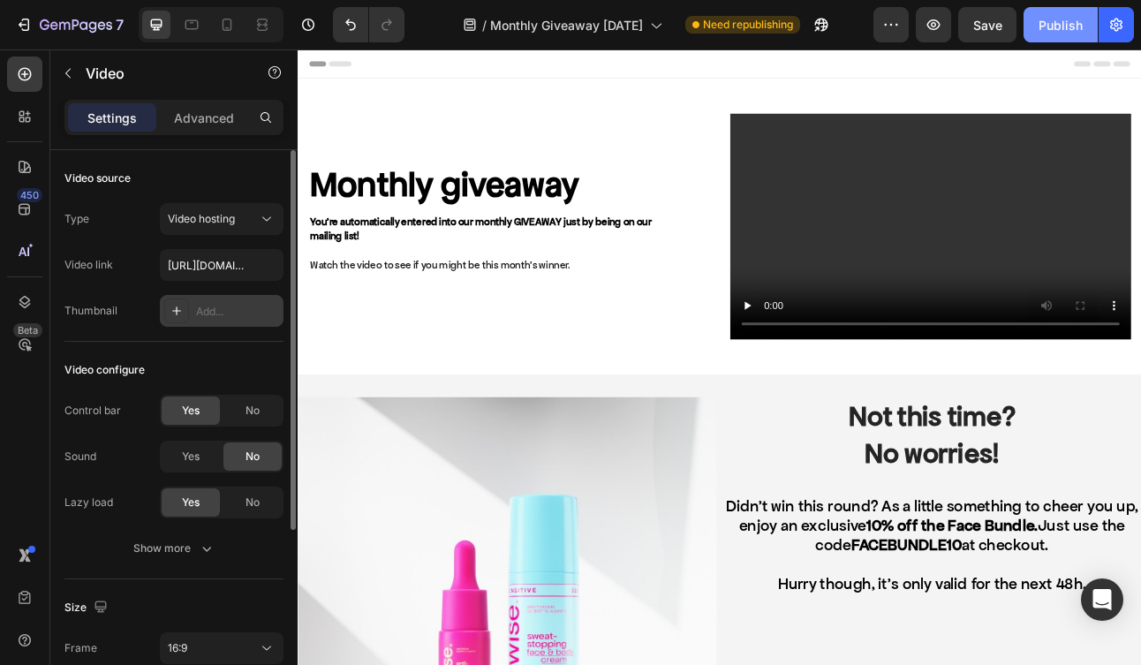
click at [1077, 21] on div "Publish" at bounding box center [1061, 25] width 44 height 19
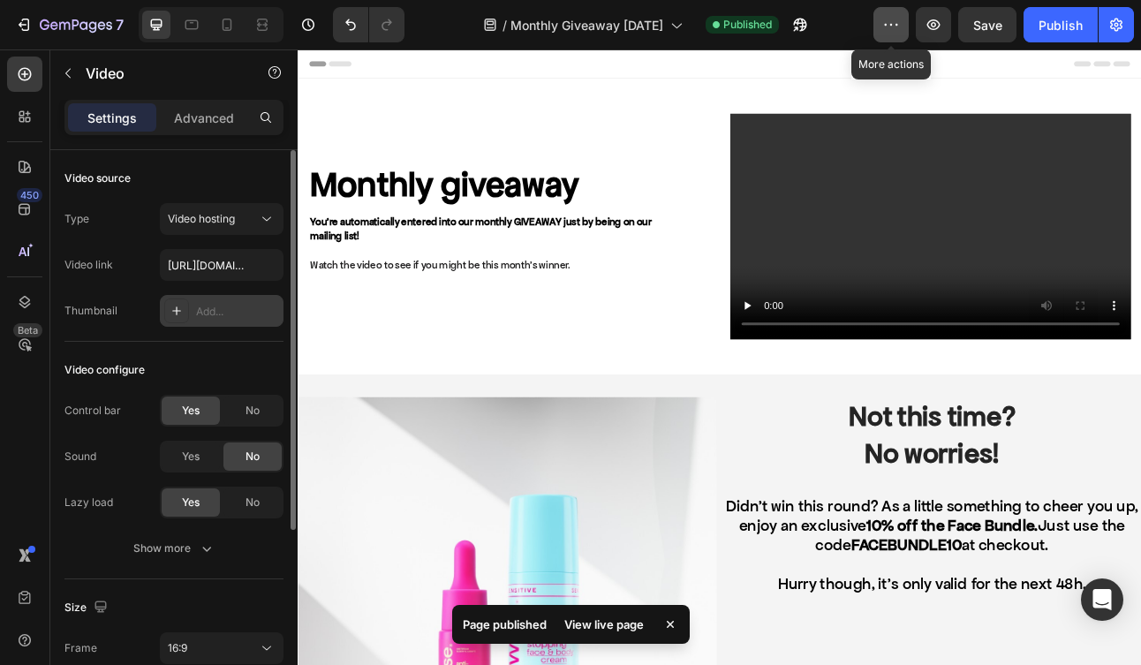
click at [889, 26] on icon "button" at bounding box center [891, 25] width 18 height 18
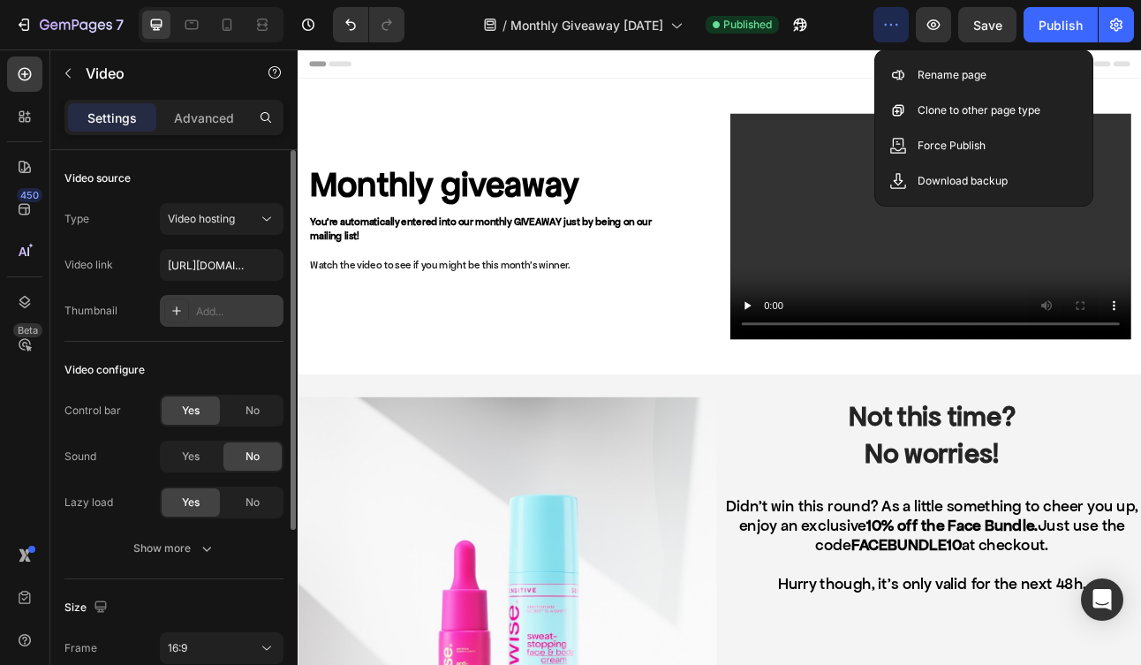
click at [882, 16] on button "button" at bounding box center [890, 24] width 35 height 35
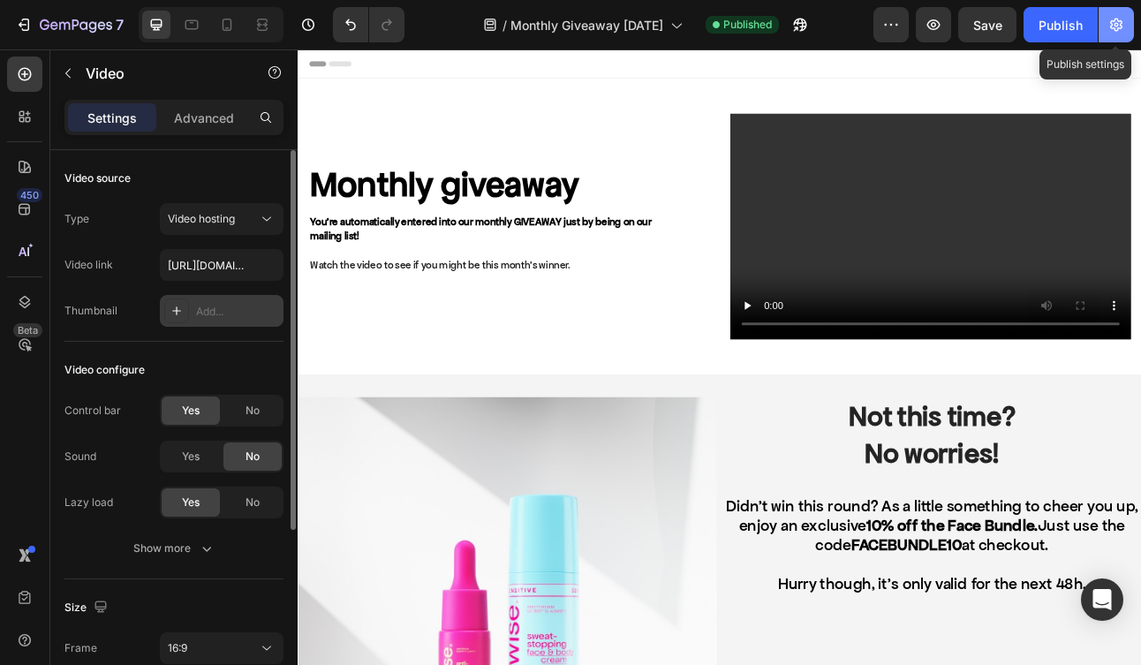
click at [1117, 27] on icon "button" at bounding box center [1117, 25] width 18 height 18
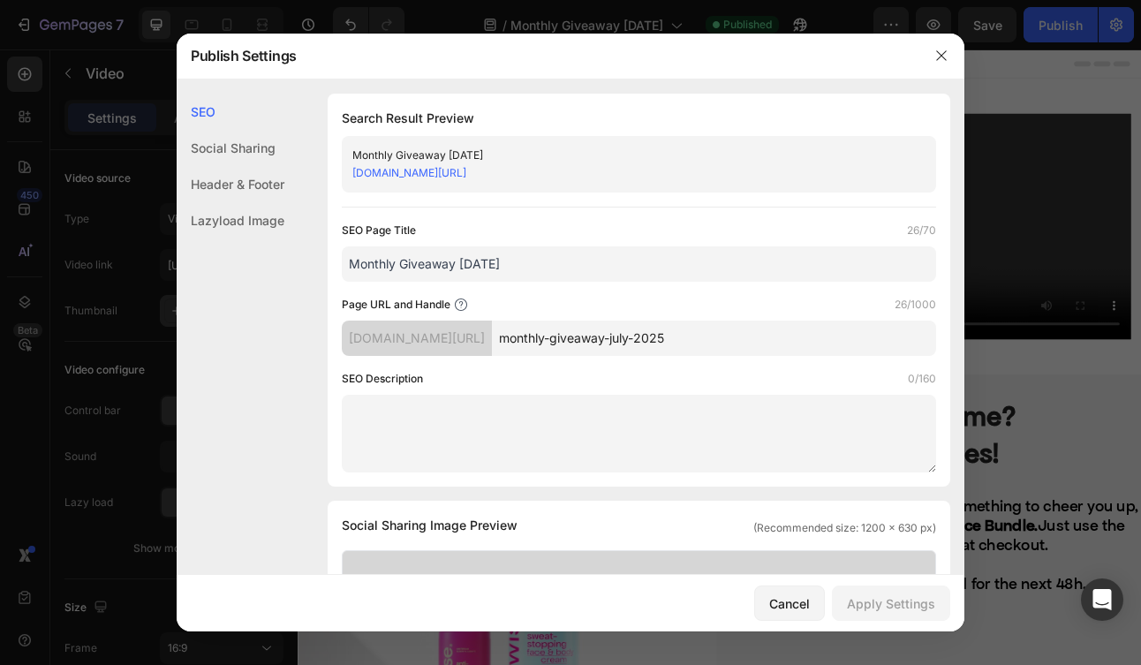
drag, startPoint x: 705, startPoint y: 178, endPoint x: 339, endPoint y: 178, distance: 365.6
click at [339, 178] on div "Search Result Preview Monthly Giveaway [DATE] [DOMAIN_NAME][URL] SEO Page Title…" at bounding box center [639, 290] width 623 height 393
copy link "[DOMAIN_NAME][URL]"
click at [1005, 99] on div at bounding box center [570, 332] width 1141 height 665
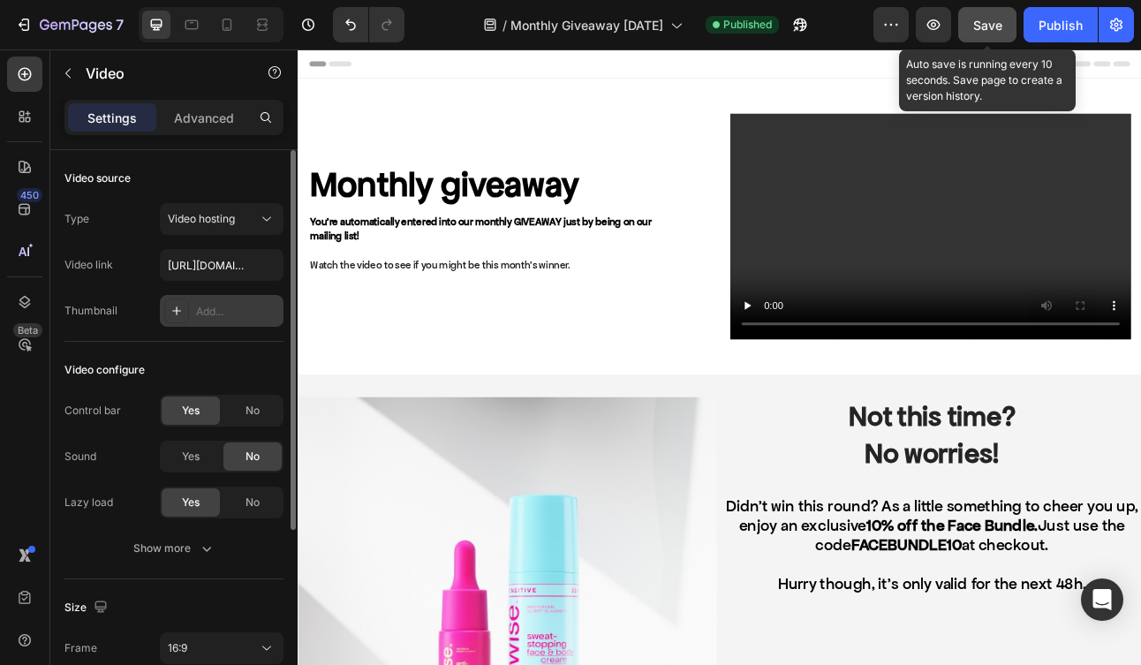
click at [987, 32] on span "Save" at bounding box center [987, 25] width 29 height 15
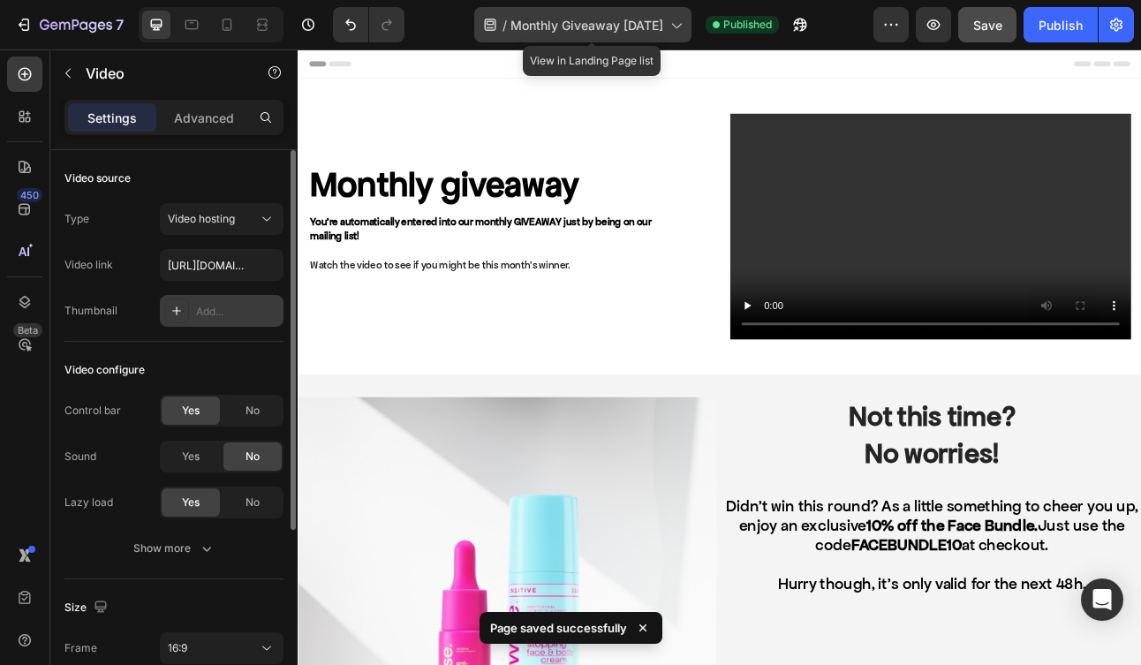
click at [535, 29] on span "Monthly Giveaway [DATE]" at bounding box center [586, 25] width 153 height 19
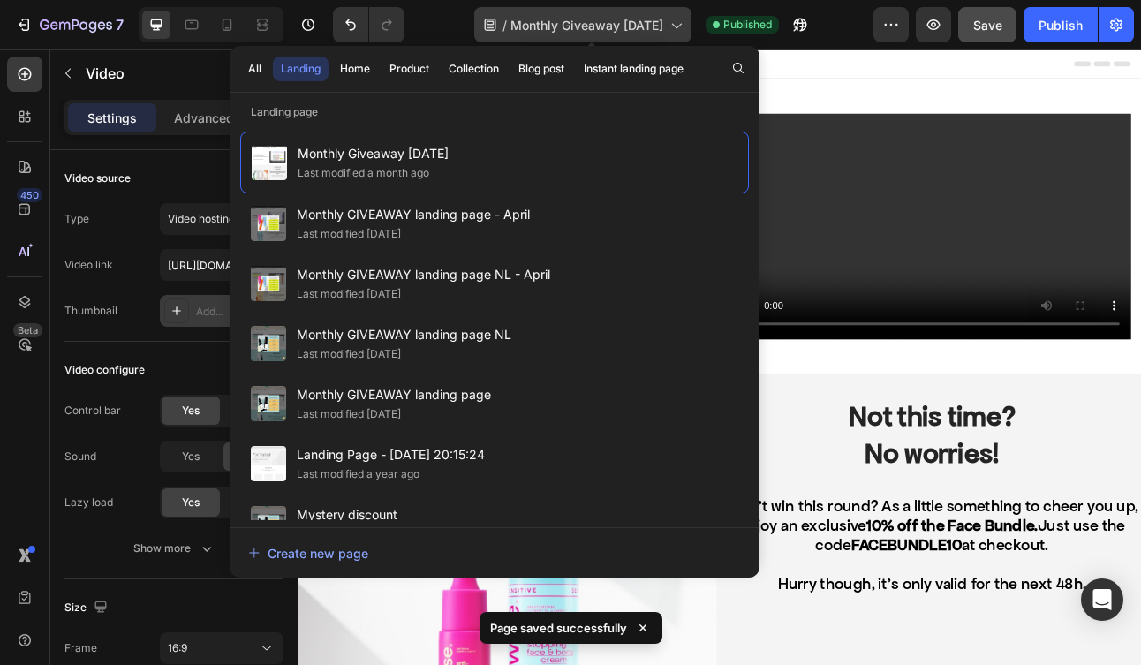
click at [535, 29] on span "Monthly Giveaway [DATE]" at bounding box center [586, 25] width 153 height 19
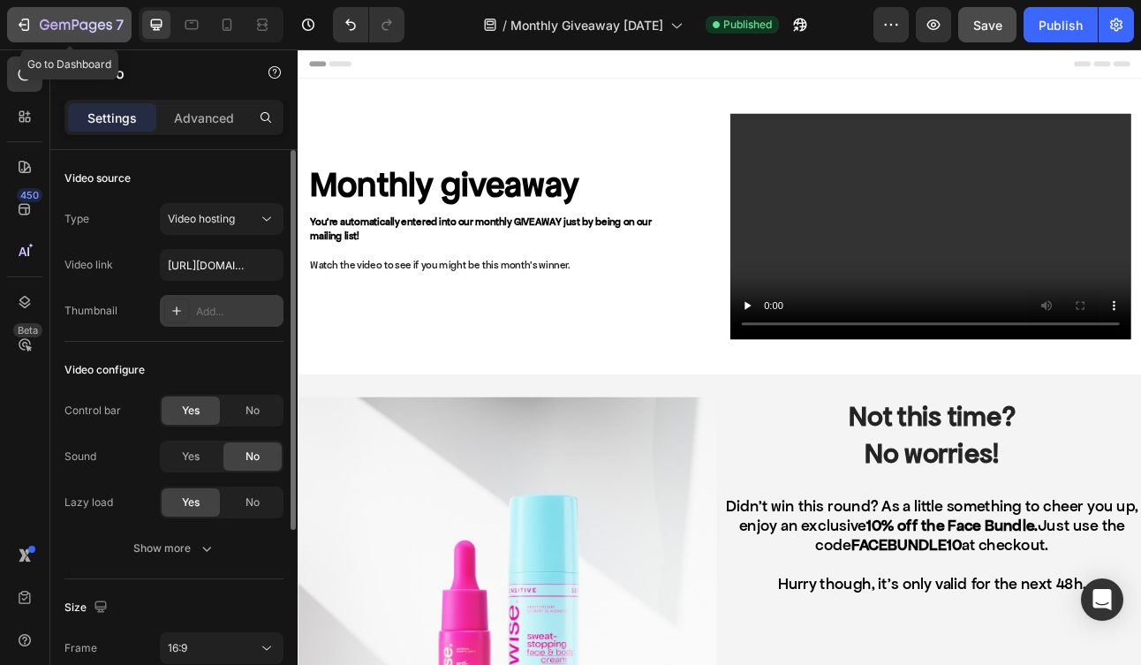
click at [75, 24] on icon "button" at bounding box center [76, 26] width 72 height 15
